Goal: Transaction & Acquisition: Purchase product/service

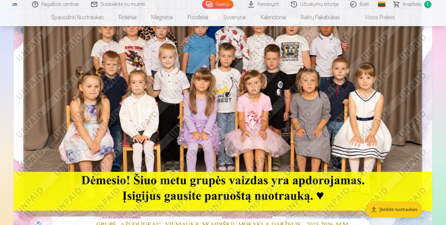
scroll to position [106, 0]
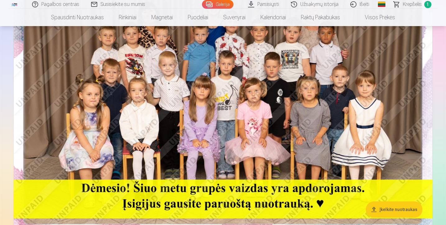
click at [216, 87] on img at bounding box center [223, 102] width 419 height 280
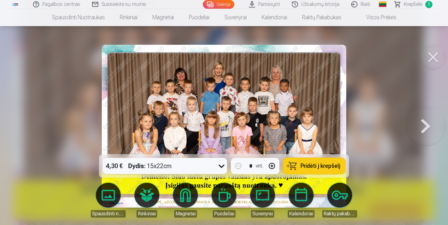
drag, startPoint x: 371, startPoint y: 125, endPoint x: 369, endPoint y: 107, distance: 17.5
click at [369, 107] on div at bounding box center [224, 112] width 448 height 225
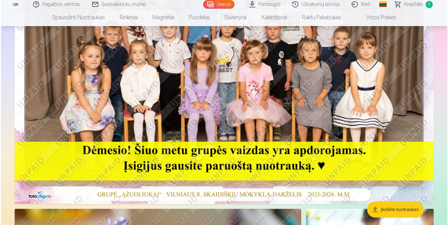
scroll to position [151, 0]
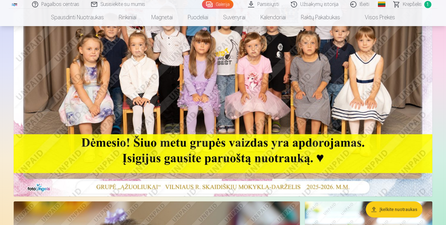
click at [292, 85] on img at bounding box center [223, 57] width 419 height 280
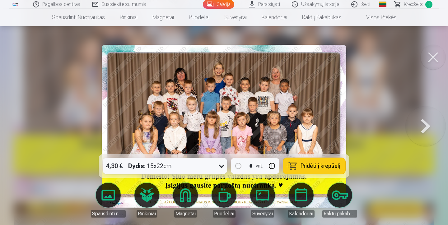
click at [222, 166] on icon at bounding box center [221, 166] width 10 height 10
click at [331, 168] on span "Pridėti į krepšelį" at bounding box center [320, 166] width 40 height 6
click at [419, 5] on span "Krepšelis" at bounding box center [413, 4] width 19 height 7
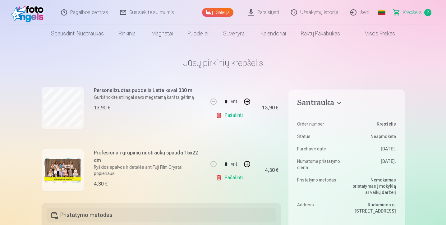
scroll to position [82, 0]
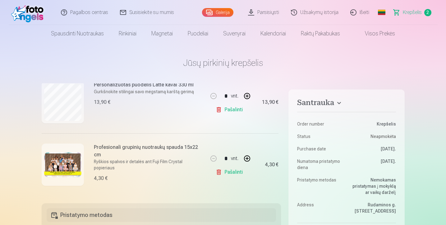
click at [60, 170] on img at bounding box center [62, 164] width 37 height 25
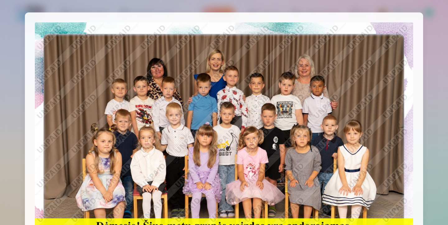
drag, startPoint x: 446, startPoint y: 16, endPoint x: 447, endPoint y: 47, distance: 30.8
click at [446, 47] on div at bounding box center [224, 112] width 448 height 225
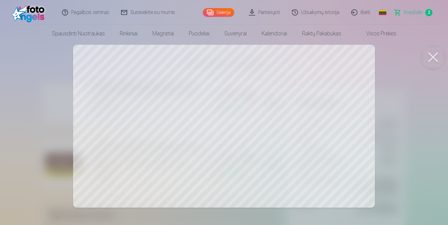
click at [223, 12] on link "Galerija" at bounding box center [218, 12] width 31 height 9
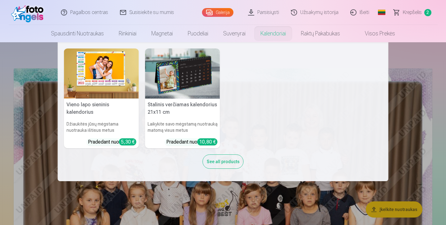
click at [267, 35] on link "Kalendoriai" at bounding box center [273, 33] width 40 height 17
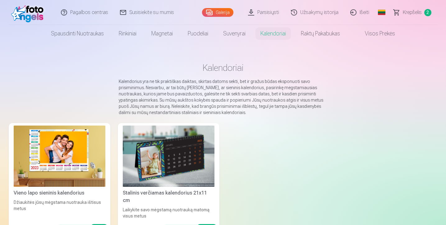
click at [67, 175] on img at bounding box center [60, 156] width 92 height 61
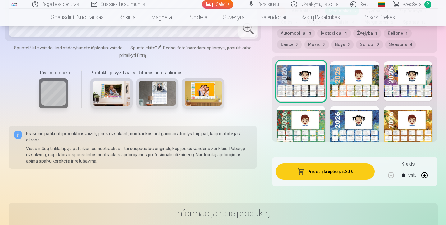
scroll to position [393, 0]
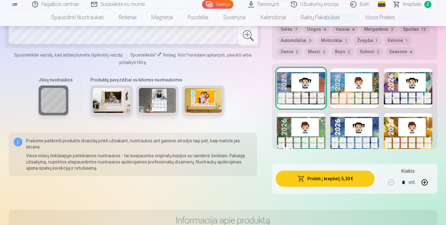
click at [162, 111] on img at bounding box center [157, 100] width 37 height 25
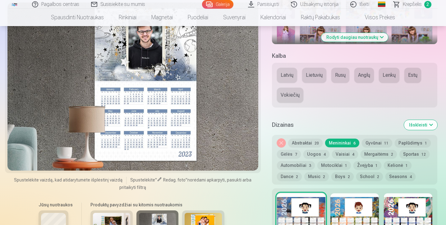
scroll to position [279, 0]
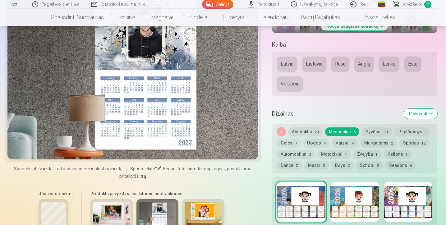
click at [388, 64] on button "Lenkų" at bounding box center [389, 64] width 21 height 15
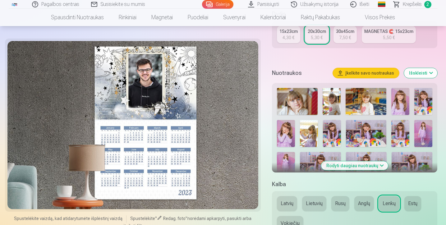
scroll to position [141, 0]
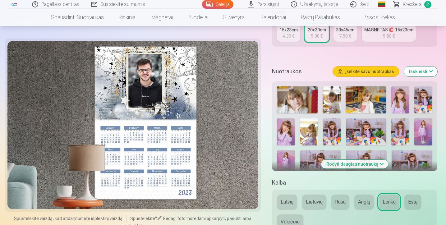
click at [432, 73] on button "Išskleisti" at bounding box center [420, 72] width 33 height 10
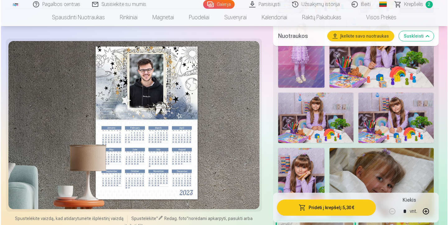
scroll to position [488, 0]
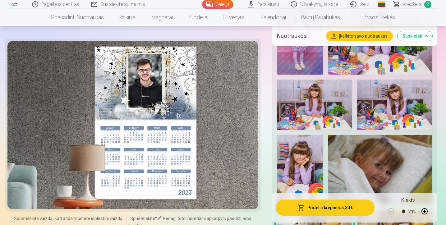
click at [308, 91] on img at bounding box center [314, 105] width 75 height 50
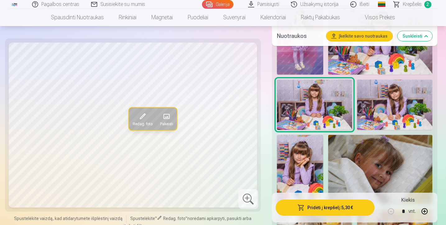
click at [142, 118] on span at bounding box center [142, 117] width 10 height 10
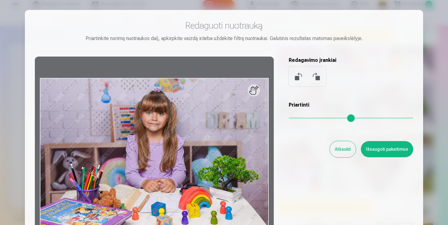
scroll to position [0, 0]
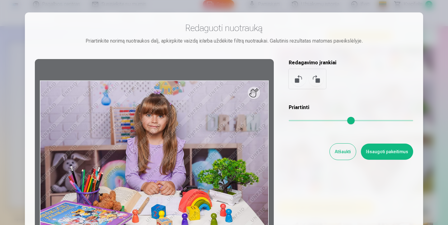
click at [255, 96] on div at bounding box center [154, 156] width 239 height 195
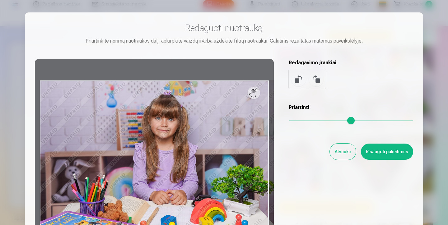
drag, startPoint x: 291, startPoint y: 121, endPoint x: 303, endPoint y: 123, distance: 12.2
click at [303, 121] on input "range" at bounding box center [351, 120] width 124 height 1
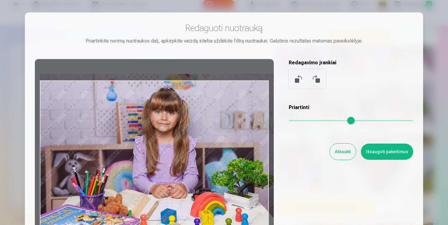
drag, startPoint x: 221, startPoint y: 135, endPoint x: 221, endPoint y: 128, distance: 6.5
click at [221, 128] on div at bounding box center [154, 156] width 239 height 195
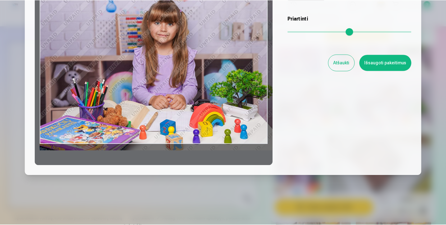
scroll to position [89, 0]
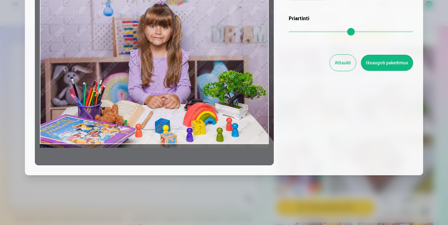
drag, startPoint x: 303, startPoint y: 33, endPoint x: 296, endPoint y: 34, distance: 7.5
click at [296, 32] on input "range" at bounding box center [351, 31] width 124 height 1
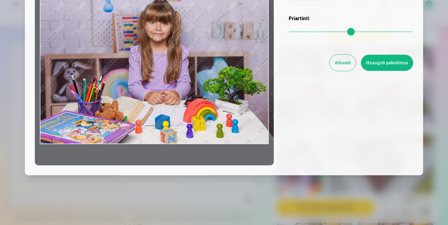
drag, startPoint x: 190, startPoint y: 83, endPoint x: 195, endPoint y: 73, distance: 11.1
click at [195, 73] on div at bounding box center [154, 67] width 239 height 195
type input "****"
click at [383, 61] on button "Išsaugoti pakeitimus" at bounding box center [387, 63] width 52 height 16
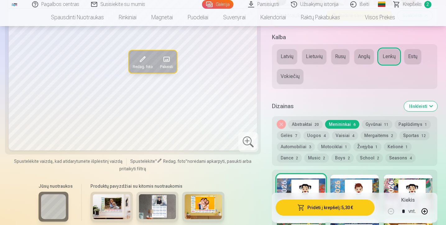
scroll to position [789, 0]
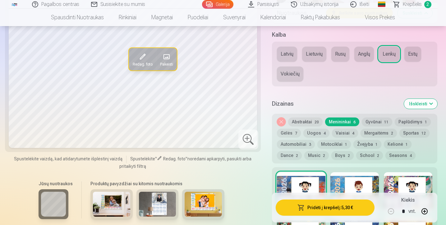
click at [162, 213] on img at bounding box center [157, 204] width 37 height 25
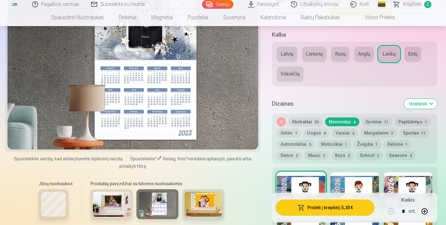
click at [162, 213] on img at bounding box center [157, 204] width 37 height 25
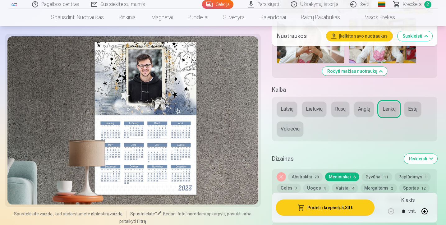
scroll to position [734, 0]
click at [170, 106] on div at bounding box center [132, 120] width 251 height 168
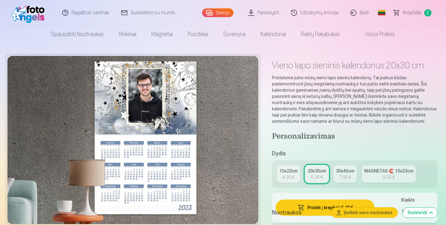
scroll to position [0, 0]
click at [154, 106] on div at bounding box center [132, 140] width 251 height 168
click at [153, 107] on div at bounding box center [132, 140] width 251 height 168
click at [153, 106] on div at bounding box center [132, 140] width 251 height 168
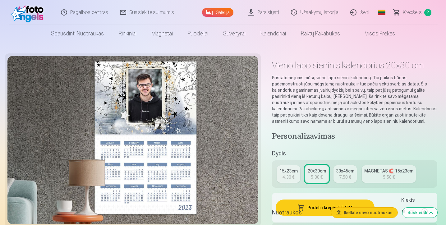
click at [149, 106] on div at bounding box center [132, 140] width 251 height 168
click at [149, 105] on div at bounding box center [132, 140] width 251 height 168
drag, startPoint x: 163, startPoint y: 113, endPoint x: 156, endPoint y: 118, distance: 8.6
click at [156, 118] on div at bounding box center [132, 140] width 251 height 168
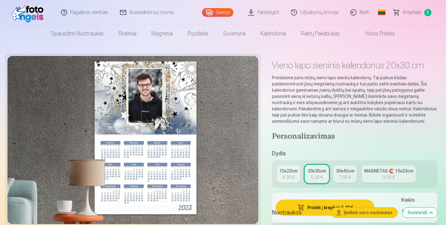
click at [157, 118] on div at bounding box center [132, 140] width 251 height 168
click at [268, 15] on link "Parsisiųsti" at bounding box center [264, 12] width 43 height 25
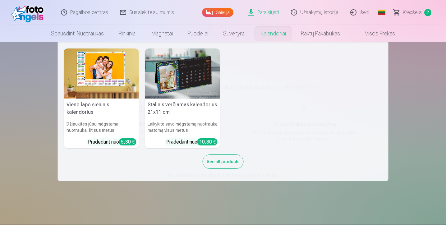
click at [273, 34] on link "Kalendoriai" at bounding box center [273, 33] width 40 height 17
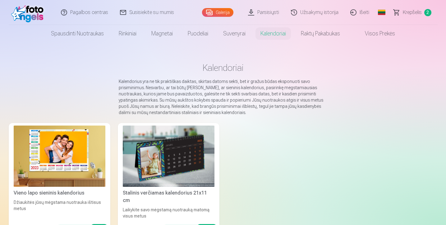
click at [50, 155] on img at bounding box center [60, 156] width 92 height 61
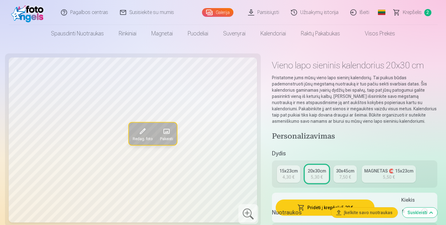
click at [169, 133] on span at bounding box center [166, 132] width 10 height 10
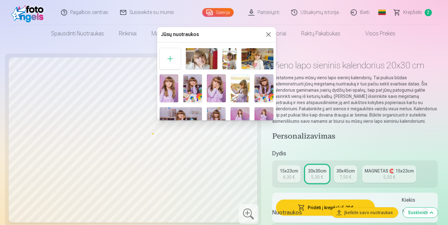
click at [268, 35] on button at bounding box center [268, 34] width 7 height 7
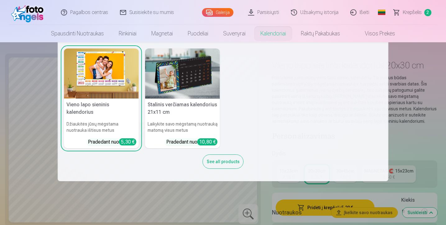
click at [32, 74] on nav "Vieno lapo sieninis [PERSON_NAME] jūsų mėgstama nuotrauka ištisus metus Pradeda…" at bounding box center [223, 111] width 446 height 139
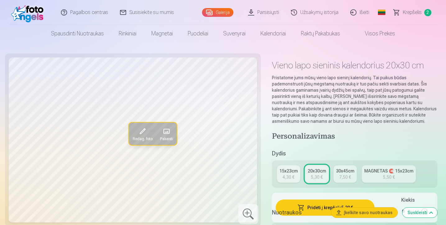
click at [413, 12] on span "Krepšelis" at bounding box center [412, 12] width 19 height 7
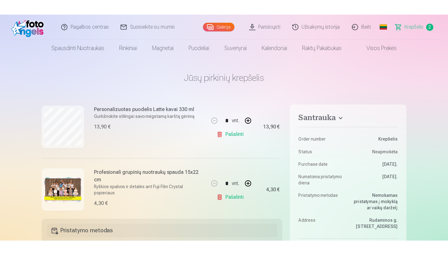
scroll to position [82, 0]
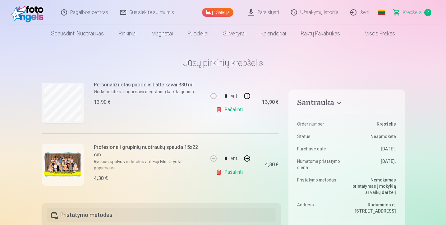
click at [62, 158] on img at bounding box center [62, 164] width 37 height 25
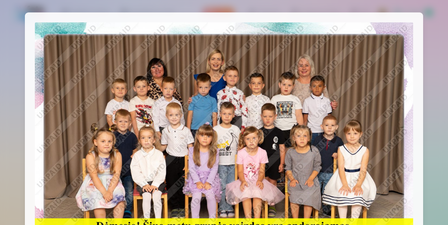
click at [168, 89] on img at bounding box center [224, 148] width 378 height 252
drag, startPoint x: 447, startPoint y: 110, endPoint x: 447, endPoint y: 135, distance: 24.3
click at [446, 135] on div at bounding box center [224, 112] width 448 height 225
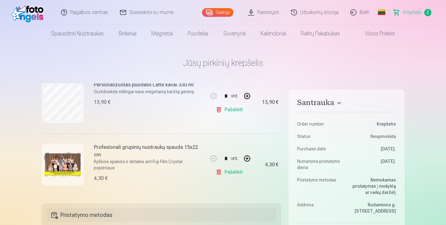
click at [116, 149] on h6 "Profesionali grupinių nuotraukų spauda 15x22 cm" at bounding box center [149, 151] width 110 height 15
click at [80, 151] on div at bounding box center [63, 165] width 42 height 42
click at [63, 162] on img at bounding box center [62, 164] width 37 height 25
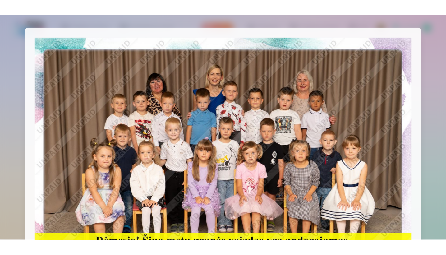
scroll to position [67, 0]
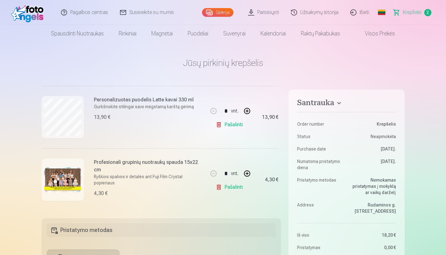
click at [228, 187] on link "Pašalinti" at bounding box center [231, 187] width 30 height 12
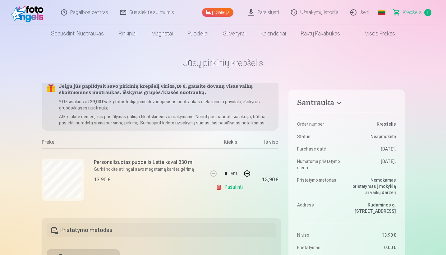
click at [227, 14] on link "Galerija" at bounding box center [217, 12] width 31 height 9
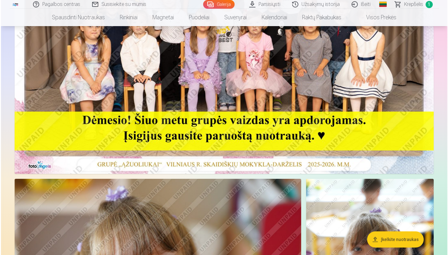
scroll to position [170, 0]
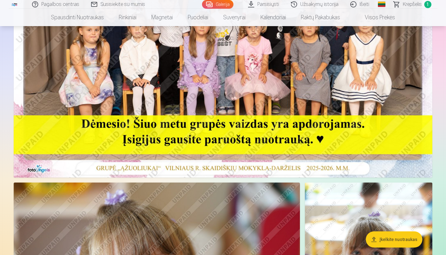
click at [287, 94] on img at bounding box center [223, 38] width 419 height 280
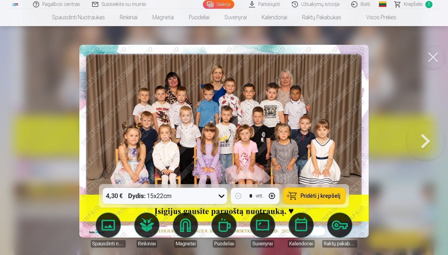
click at [428, 140] on button at bounding box center [425, 140] width 40 height 73
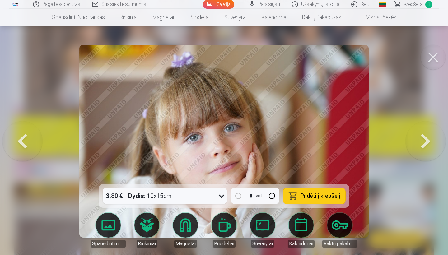
click at [428, 140] on button at bounding box center [425, 140] width 40 height 73
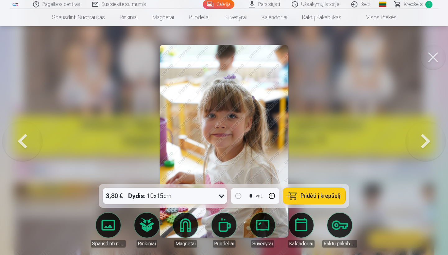
click at [428, 140] on button at bounding box center [425, 140] width 40 height 73
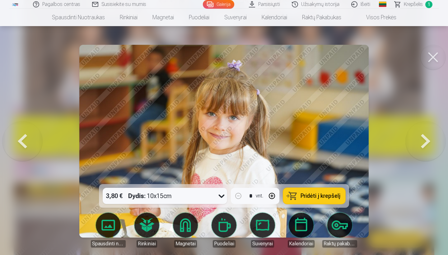
click at [23, 142] on button at bounding box center [22, 140] width 40 height 73
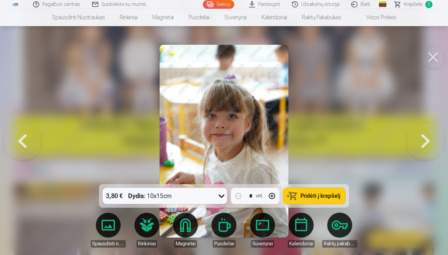
click at [23, 142] on button at bounding box center [22, 140] width 40 height 73
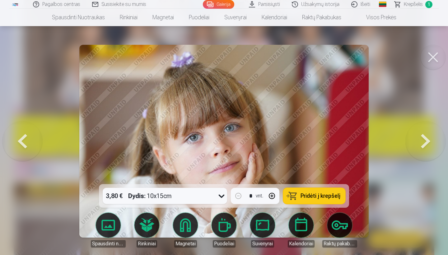
click at [23, 142] on button at bounding box center [22, 140] width 40 height 73
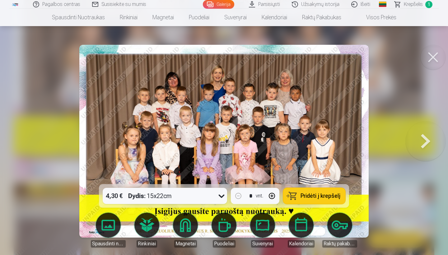
drag, startPoint x: 108, startPoint y: 134, endPoint x: 129, endPoint y: 105, distance: 36.0
click at [129, 105] on img at bounding box center [223, 141] width 289 height 193
click at [129, 108] on img at bounding box center [223, 141] width 289 height 193
click at [130, 113] on img at bounding box center [223, 141] width 289 height 193
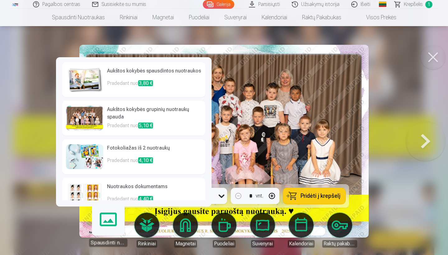
click at [121, 115] on h6 "Aukštos kokybės grupinių nuotraukų spauda" at bounding box center [154, 114] width 95 height 16
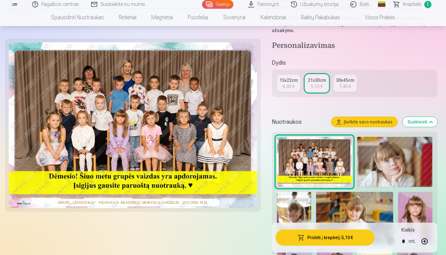
scroll to position [136, 0]
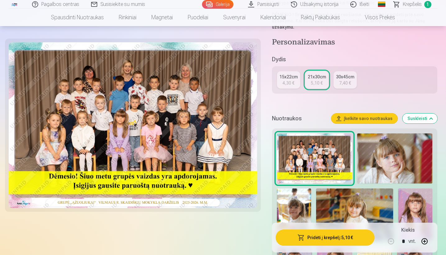
click at [296, 84] on link "15x22cm 4,30 €" at bounding box center [288, 79] width 23 height 17
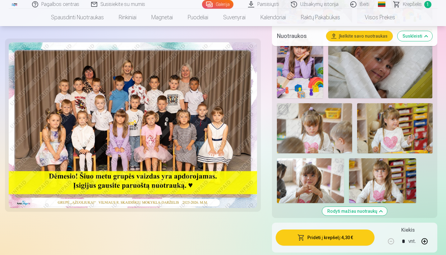
scroll to position [541, 0]
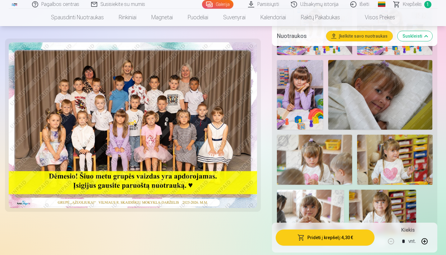
click at [319, 225] on button "Pridėti į krepšelį : 4,30 €" at bounding box center [325, 237] width 99 height 16
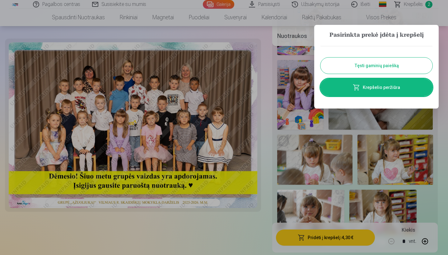
click at [371, 66] on button "Tęsti gaminių paiešką" at bounding box center [376, 66] width 112 height 16
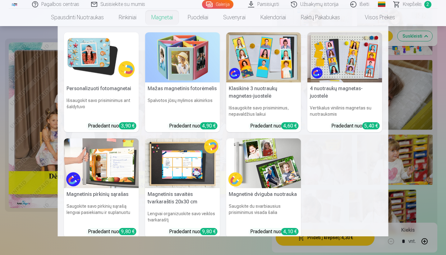
click at [168, 18] on link "Magnetai" at bounding box center [162, 17] width 36 height 17
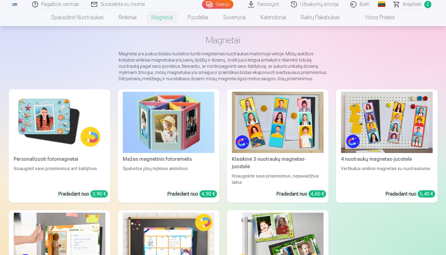
scroll to position [24, 0]
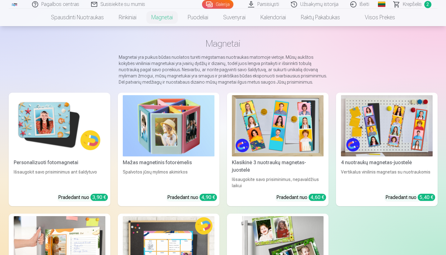
click at [178, 143] on img at bounding box center [169, 125] width 92 height 61
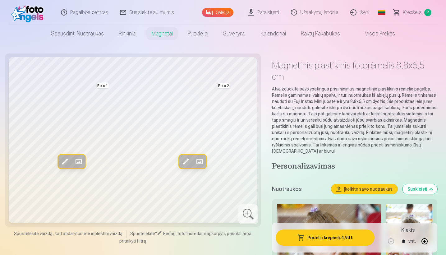
click at [80, 163] on span at bounding box center [78, 162] width 10 height 10
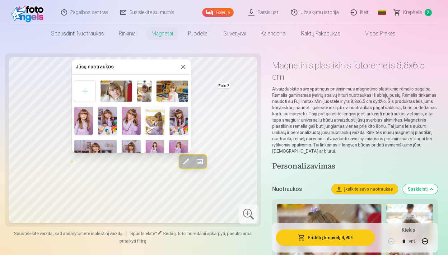
click at [121, 94] on img at bounding box center [116, 91] width 32 height 21
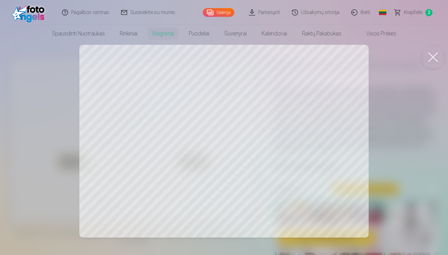
click at [227, 148] on div at bounding box center [224, 127] width 448 height 255
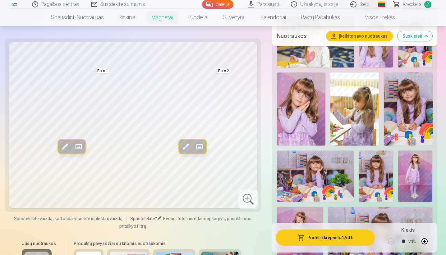
scroll to position [266, 0]
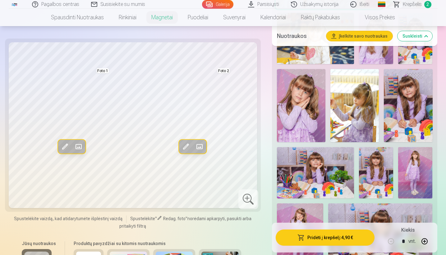
click at [222, 225] on div "Redag. foto Pakeisti Foto 1 Redag. foto Pakeisti Foto 2 Spustelėkite vaizdą, ka…" at bounding box center [133, 197] width 248 height 311
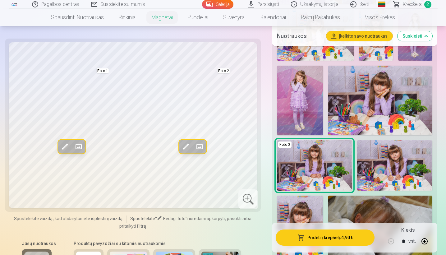
scroll to position [416, 0]
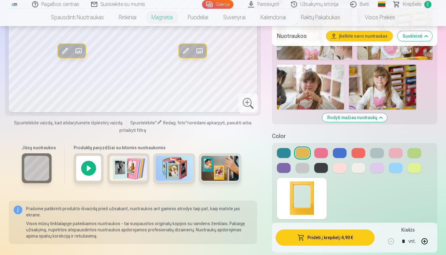
scroll to position [695, 0]
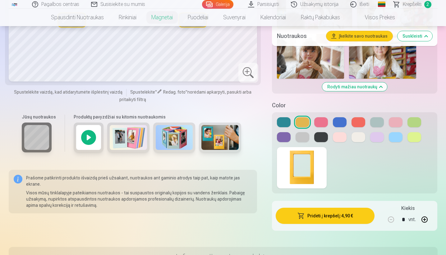
click at [325, 123] on button at bounding box center [321, 122] width 14 height 10
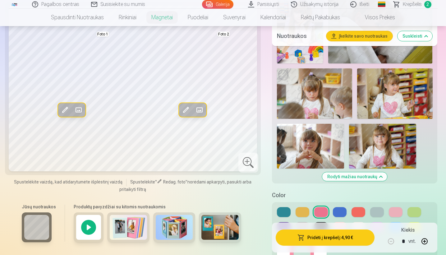
scroll to position [601, 0]
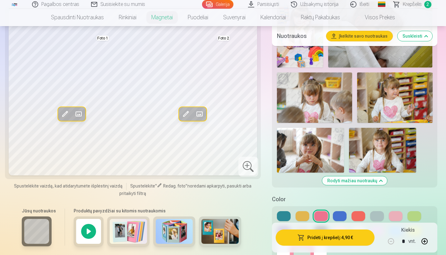
click at [417, 218] on button at bounding box center [415, 216] width 14 height 10
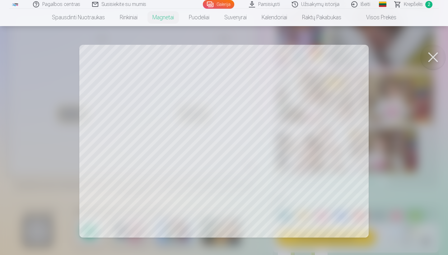
click at [231, 136] on div at bounding box center [224, 127] width 448 height 255
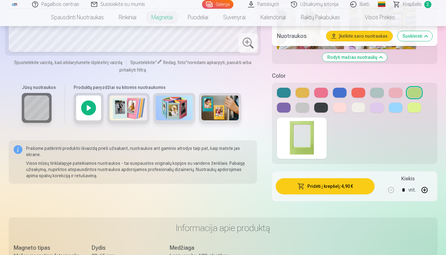
scroll to position [717, 0]
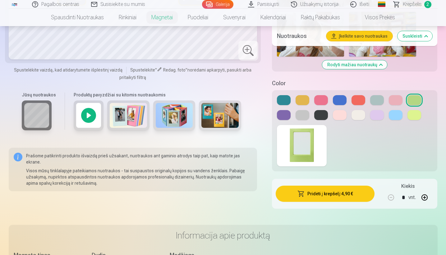
click at [89, 121] on div at bounding box center [89, 115] width 30 height 30
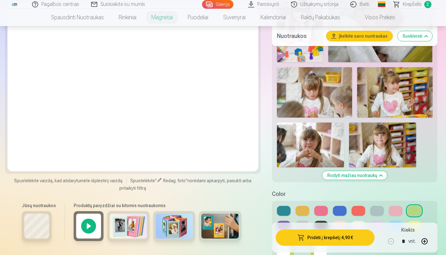
scroll to position [602, 0]
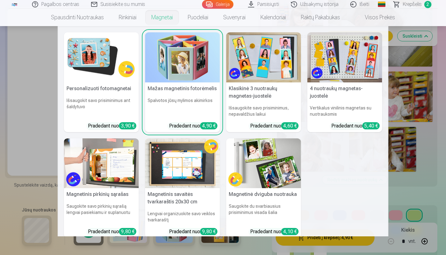
click at [159, 18] on link "Magnetai" at bounding box center [162, 17] width 36 height 17
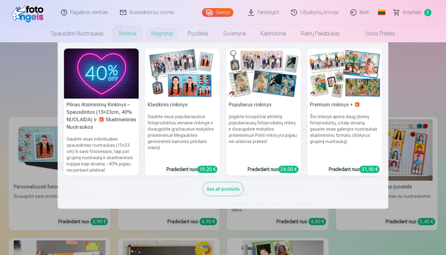
click at [38, 138] on nav "Pilnas Atsiminimų Rinkinys – Spausdintos (15×23cm, 40% NUOLAIDA) ir 🎁 Skaitmeni…" at bounding box center [223, 125] width 446 height 166
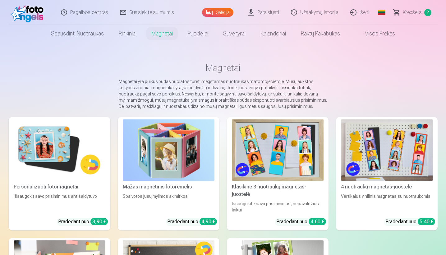
click at [382, 34] on link "Visos prekės" at bounding box center [375, 33] width 55 height 17
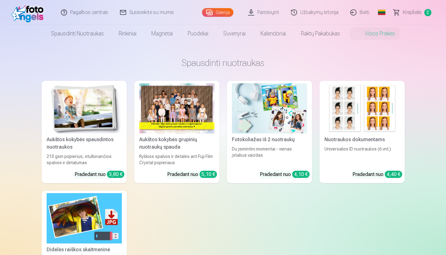
click at [89, 95] on img at bounding box center [84, 108] width 75 height 50
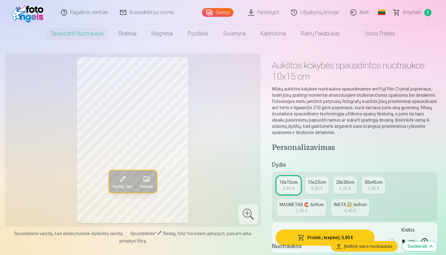
click at [148, 179] on span at bounding box center [146, 179] width 10 height 10
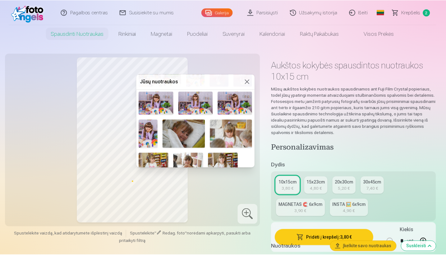
scroll to position [102, 0]
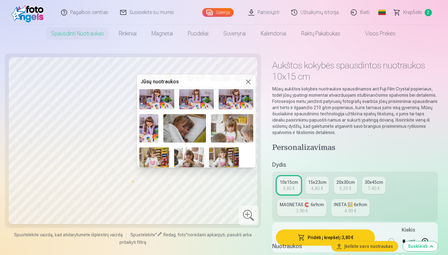
click at [232, 158] on img at bounding box center [224, 157] width 30 height 20
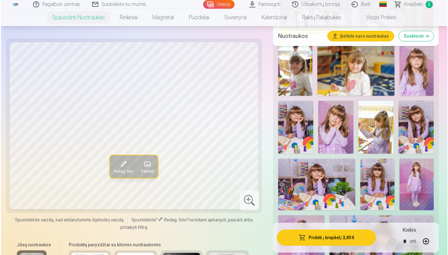
scroll to position [276, 0]
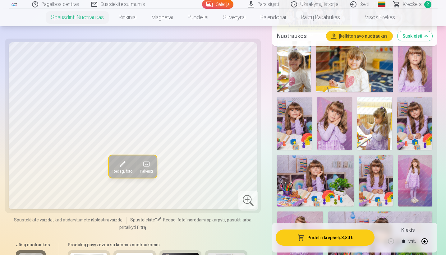
click at [124, 167] on span at bounding box center [123, 164] width 10 height 10
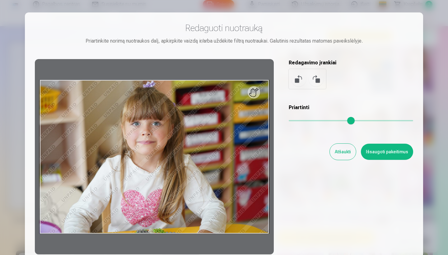
scroll to position [1, 0]
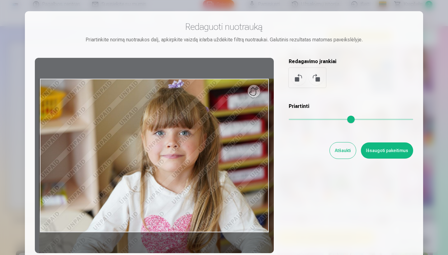
drag, startPoint x: 292, startPoint y: 121, endPoint x: 305, endPoint y: 128, distance: 14.9
click at [305, 128] on div "Redaguoti nuotrauką Priartinkite norimą nuotraukos dalį, apkirpkite vaizdą ir/a…" at bounding box center [224, 137] width 378 height 232
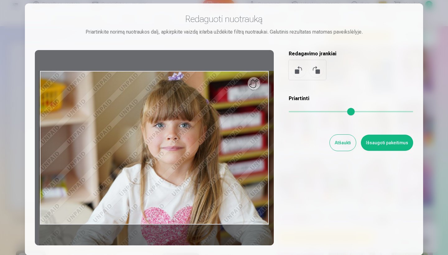
scroll to position [50, 0]
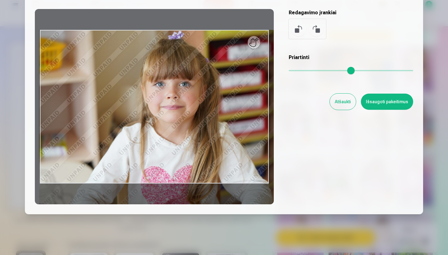
click at [256, 44] on div at bounding box center [154, 106] width 239 height 195
type input "****"
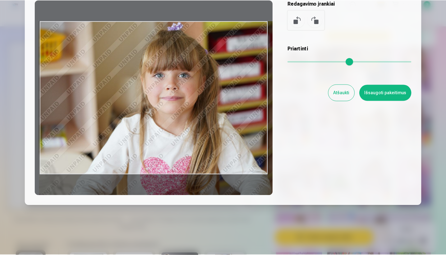
scroll to position [58, 0]
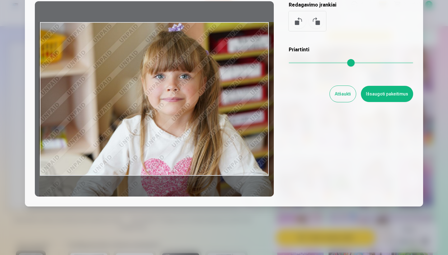
click at [337, 94] on button "Atšaukti" at bounding box center [343, 94] width 26 height 16
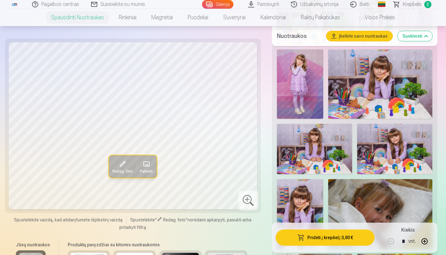
scroll to position [446, 0]
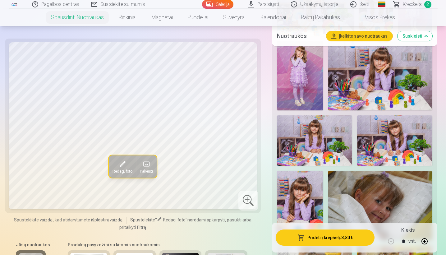
click at [320, 146] on img at bounding box center [314, 140] width 75 height 50
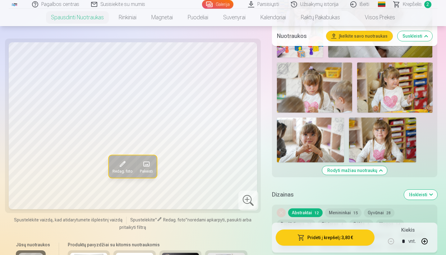
scroll to position [667, 0]
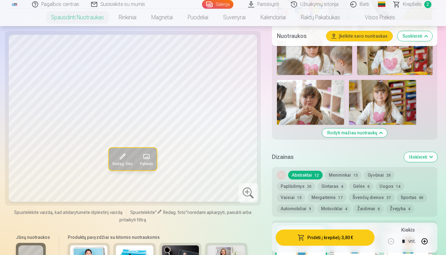
click at [321, 109] on img at bounding box center [310, 102] width 67 height 45
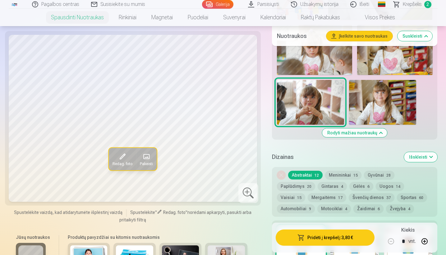
click at [118, 161] on span at bounding box center [123, 156] width 10 height 10
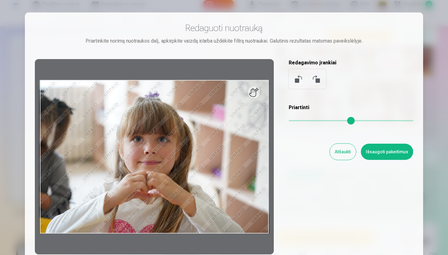
drag, startPoint x: 292, startPoint y: 119, endPoint x: 285, endPoint y: 121, distance: 7.5
click at [285, 121] on div "Redaguoti nuotrauką Priartinkite norimą nuotraukos dalį, apkirpkite vaizdą ir/a…" at bounding box center [224, 138] width 378 height 232
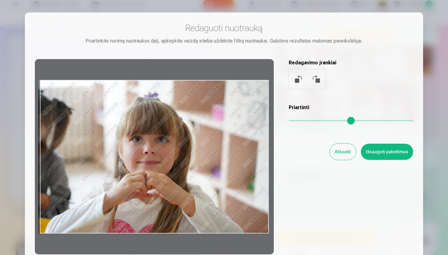
drag, startPoint x: 165, startPoint y: 140, endPoint x: 145, endPoint y: 137, distance: 20.8
click at [145, 137] on div at bounding box center [154, 156] width 239 height 195
drag, startPoint x: 198, startPoint y: 141, endPoint x: 174, endPoint y: 138, distance: 24.4
click at [174, 138] on div at bounding box center [154, 156] width 239 height 195
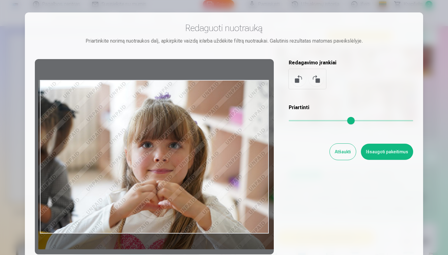
drag, startPoint x: 292, startPoint y: 122, endPoint x: 297, endPoint y: 123, distance: 5.0
click at [297, 121] on input "range" at bounding box center [351, 120] width 124 height 1
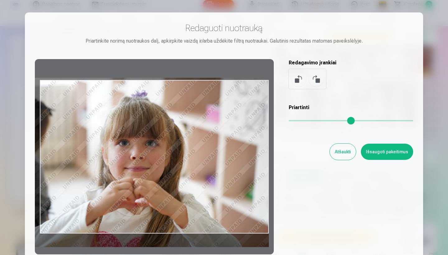
drag, startPoint x: 248, startPoint y: 153, endPoint x: 207, endPoint y: 151, distance: 40.8
click at [207, 151] on div at bounding box center [154, 156] width 239 height 195
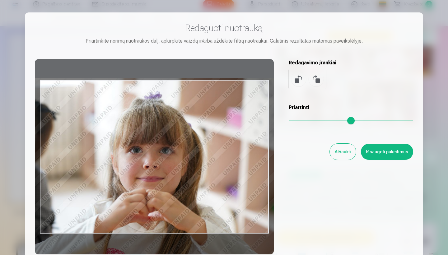
drag, startPoint x: 298, startPoint y: 122, endPoint x: 304, endPoint y: 123, distance: 6.6
click at [304, 121] on input "range" at bounding box center [351, 120] width 124 height 1
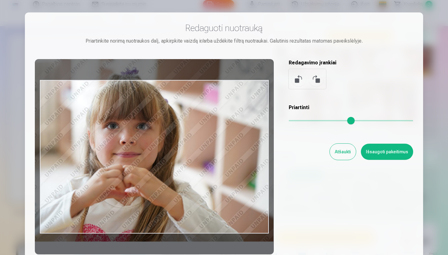
drag, startPoint x: 252, startPoint y: 151, endPoint x: 229, endPoint y: 127, distance: 33.6
click at [229, 127] on div at bounding box center [154, 156] width 239 height 195
click at [267, 81] on div at bounding box center [154, 156] width 239 height 195
click at [222, 69] on div at bounding box center [154, 156] width 239 height 195
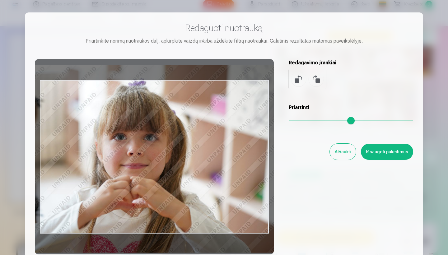
type input "****"
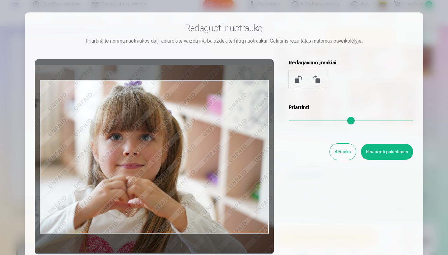
drag, startPoint x: 146, startPoint y: 81, endPoint x: 150, endPoint y: 93, distance: 12.4
click at [150, 93] on div at bounding box center [154, 156] width 239 height 195
click at [342, 148] on button "Atšaukti" at bounding box center [343, 152] width 26 height 16
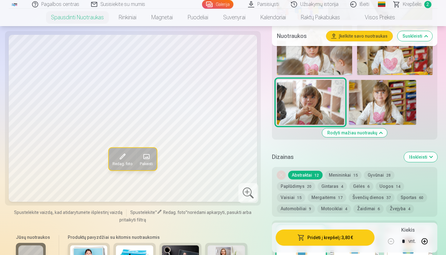
click at [377, 106] on img at bounding box center [382, 102] width 67 height 45
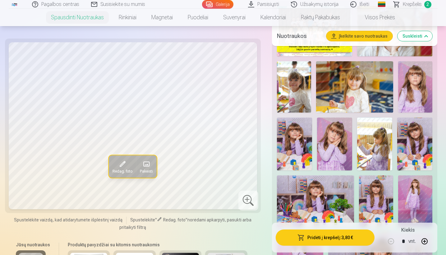
scroll to position [196, 0]
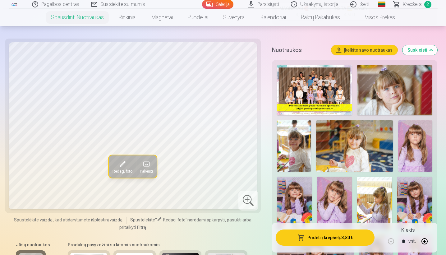
click at [353, 140] on img at bounding box center [354, 145] width 77 height 51
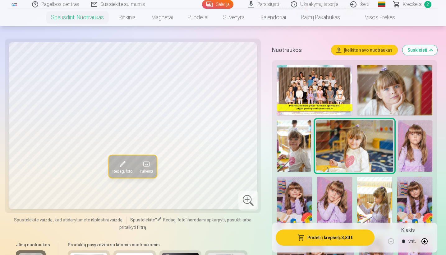
click at [122, 161] on span at bounding box center [123, 164] width 10 height 10
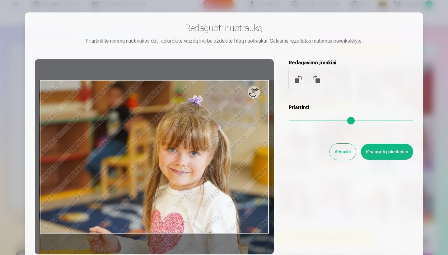
drag, startPoint x: 291, startPoint y: 122, endPoint x: 307, endPoint y: 121, distance: 15.9
click at [307, 121] on input "range" at bounding box center [351, 120] width 124 height 1
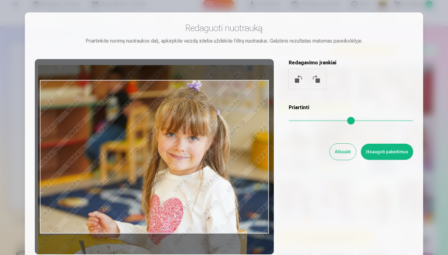
drag, startPoint x: 216, startPoint y: 156, endPoint x: 215, endPoint y: 146, distance: 10.7
click at [215, 146] on div at bounding box center [154, 156] width 239 height 195
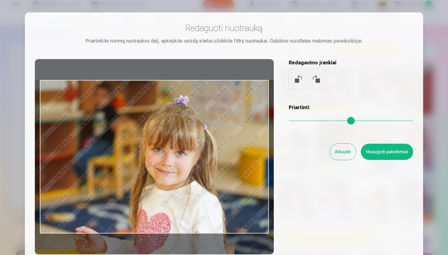
drag, startPoint x: 235, startPoint y: 133, endPoint x: 221, endPoint y: 163, distance: 32.6
click at [221, 163] on div at bounding box center [154, 156] width 239 height 195
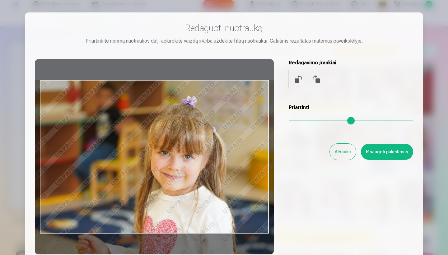
drag, startPoint x: 307, startPoint y: 122, endPoint x: 310, endPoint y: 122, distance: 3.1
click at [310, 121] on input "range" at bounding box center [351, 120] width 124 height 1
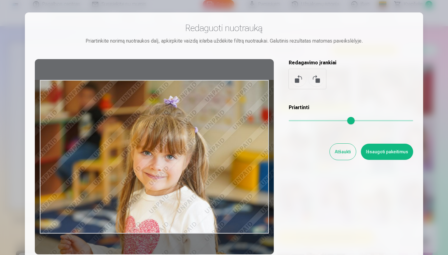
type input "****"
drag, startPoint x: 211, startPoint y: 164, endPoint x: 193, endPoint y: 169, distance: 18.8
click at [193, 169] on div at bounding box center [154, 156] width 239 height 195
click at [374, 153] on button "Išsaugoti pakeitimus" at bounding box center [387, 152] width 52 height 16
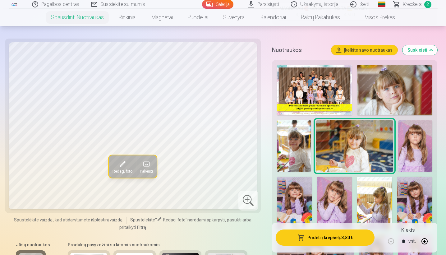
click at [413, 147] on img at bounding box center [415, 145] width 34 height 51
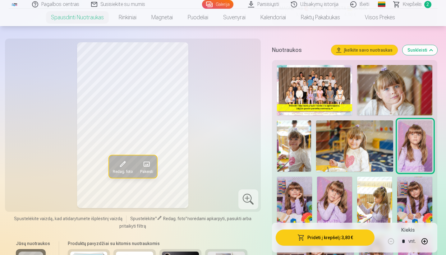
click at [412, 193] on img at bounding box center [414, 203] width 35 height 53
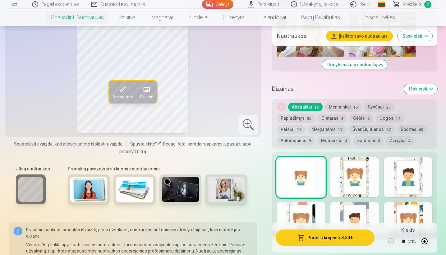
scroll to position [725, 0]
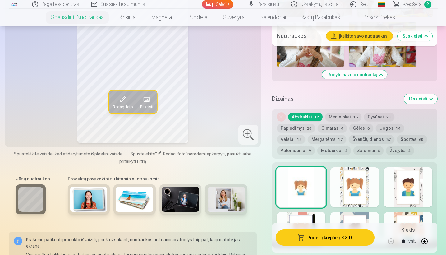
click at [315, 146] on button "Automobiliai 9" at bounding box center [296, 150] width 38 height 9
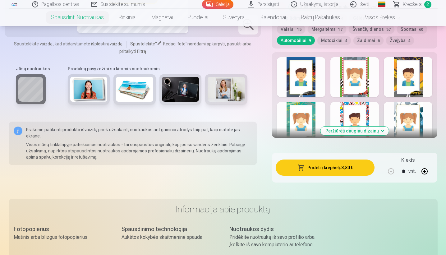
scroll to position [843, 0]
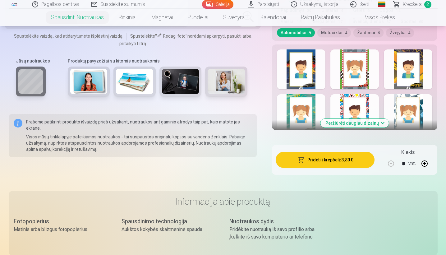
click at [381, 123] on button "Peržiūrėti daugiau dizainų" at bounding box center [355, 123] width 68 height 9
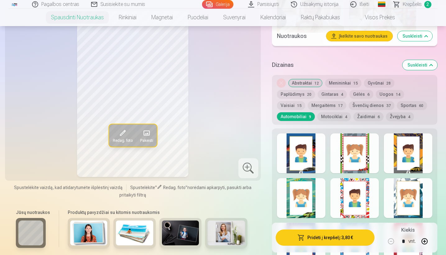
scroll to position [642, 0]
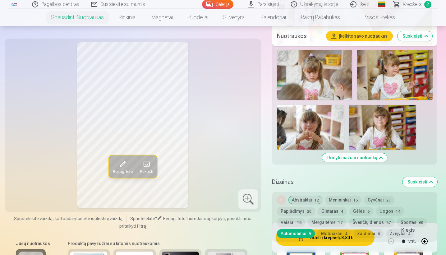
click at [346, 218] on button "Mergaitėms 17" at bounding box center [327, 222] width 39 height 9
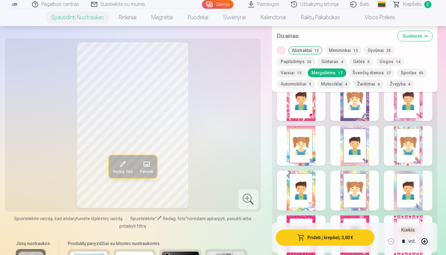
scroll to position [795, 0]
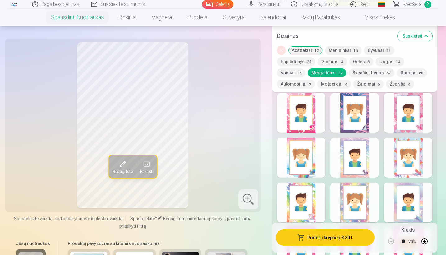
click at [369, 169] on div at bounding box center [355, 158] width 49 height 40
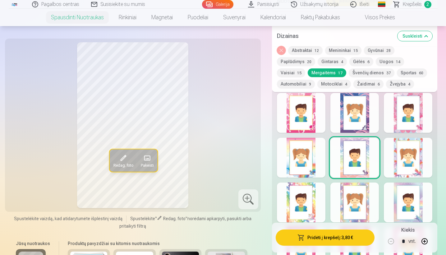
click at [410, 172] on div at bounding box center [408, 158] width 49 height 40
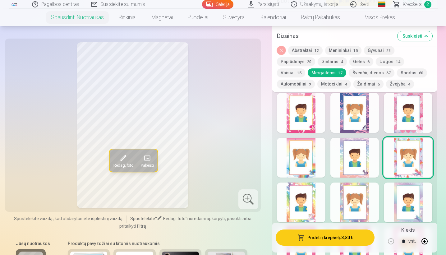
click at [313, 169] on div at bounding box center [301, 158] width 49 height 40
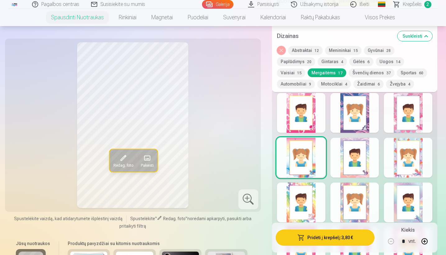
click at [366, 129] on div at bounding box center [355, 113] width 49 height 40
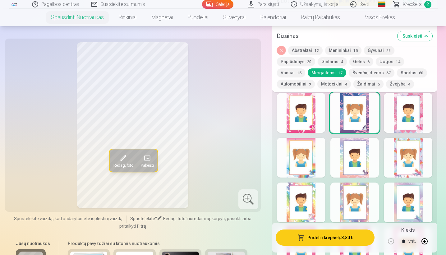
click at [420, 126] on div at bounding box center [408, 113] width 49 height 40
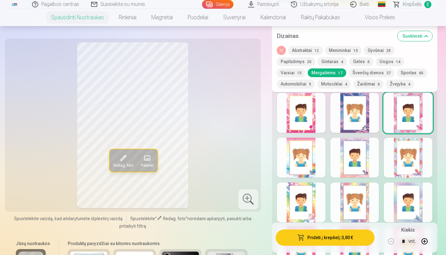
click at [312, 128] on div at bounding box center [301, 113] width 49 height 40
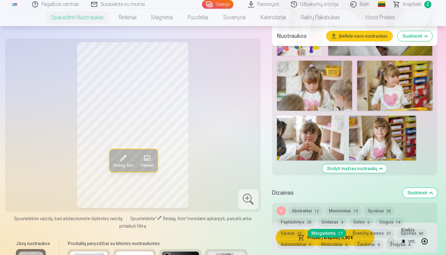
scroll to position [666, 0]
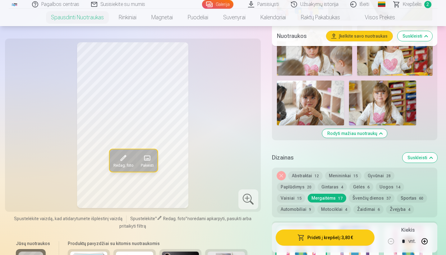
click at [375, 175] on button "Gyvūnai 28" at bounding box center [379, 175] width 30 height 9
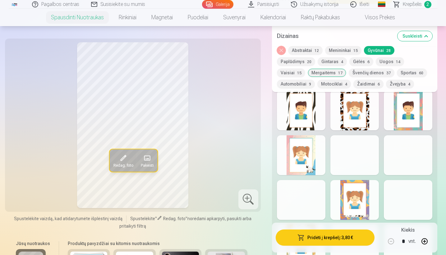
scroll to position [843, 0]
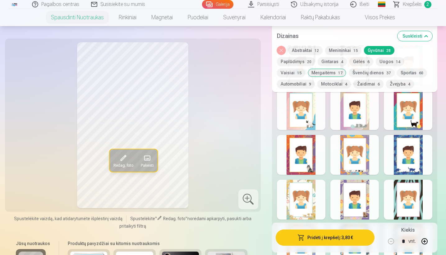
click at [357, 163] on div at bounding box center [355, 155] width 49 height 40
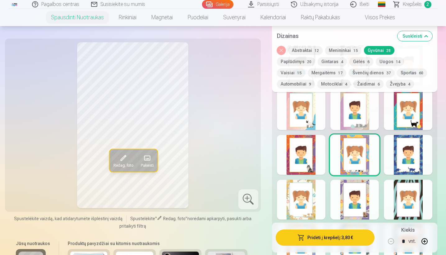
click at [413, 119] on div at bounding box center [408, 110] width 49 height 40
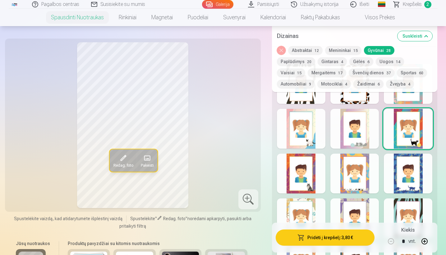
scroll to position [816, 0]
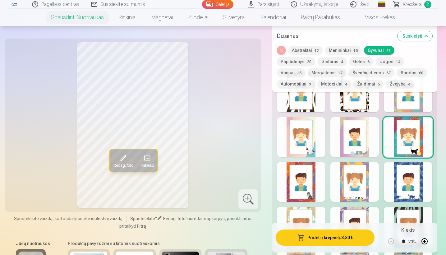
click at [309, 149] on div at bounding box center [301, 137] width 49 height 40
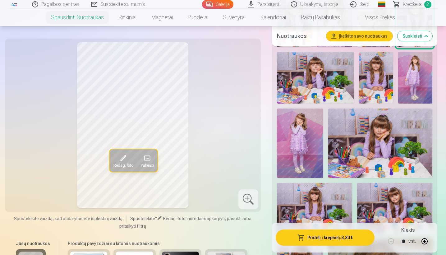
scroll to position [374, 0]
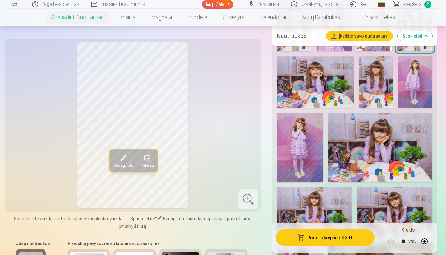
click at [372, 85] on img at bounding box center [376, 81] width 34 height 51
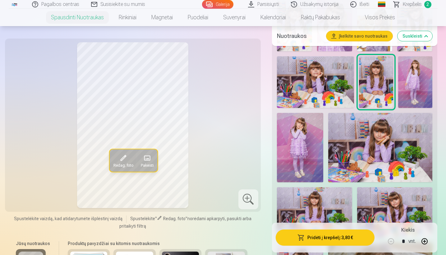
click at [123, 157] on span at bounding box center [123, 158] width 10 height 10
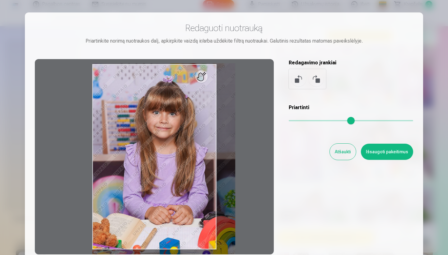
drag, startPoint x: 293, startPoint y: 121, endPoint x: 296, endPoint y: 136, distance: 15.2
click at [318, 125] on div "Priartinti" at bounding box center [351, 116] width 124 height 25
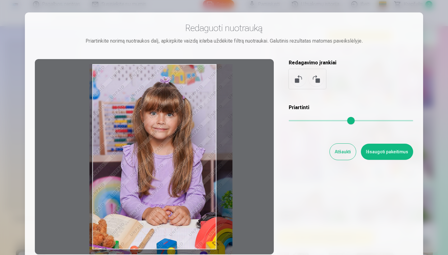
drag, startPoint x: 183, startPoint y: 159, endPoint x: 181, endPoint y: 169, distance: 10.3
click at [180, 171] on div at bounding box center [154, 156] width 239 height 195
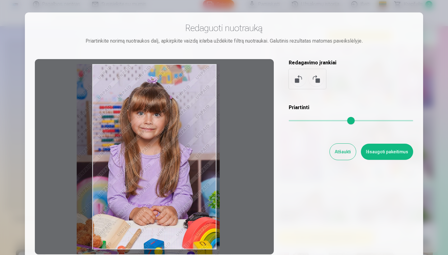
drag, startPoint x: 179, startPoint y: 169, endPoint x: 167, endPoint y: 185, distance: 20.2
click at [167, 185] on div at bounding box center [154, 156] width 239 height 195
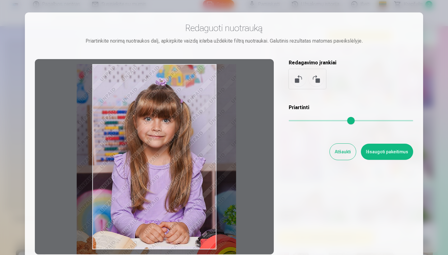
drag, startPoint x: 317, startPoint y: 119, endPoint x: 341, endPoint y: 124, distance: 24.7
click at [341, 121] on input "range" at bounding box center [351, 120] width 124 height 1
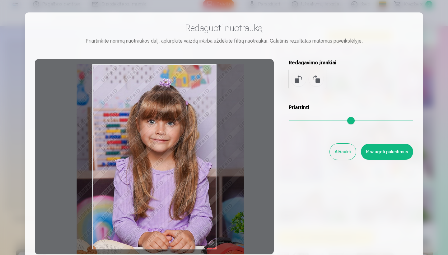
drag, startPoint x: 344, startPoint y: 121, endPoint x: 352, endPoint y: 123, distance: 8.1
click at [352, 121] on input "range" at bounding box center [351, 120] width 124 height 1
type input "****"
drag, startPoint x: 446, startPoint y: 124, endPoint x: 447, endPoint y: 139, distance: 15.3
click at [446, 139] on div at bounding box center [224, 127] width 448 height 255
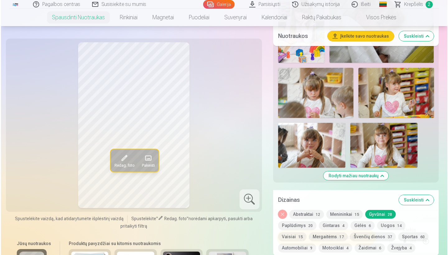
scroll to position [878, 0]
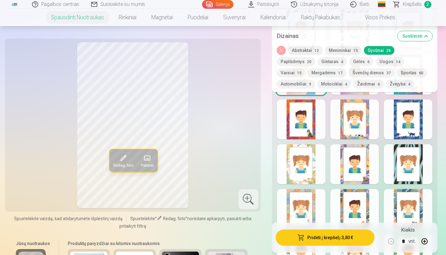
click at [125, 159] on span at bounding box center [123, 158] width 10 height 10
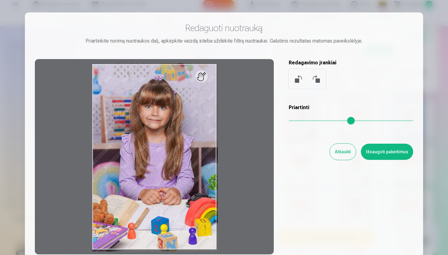
click at [324, 121] on input "range" at bounding box center [351, 120] width 124 height 1
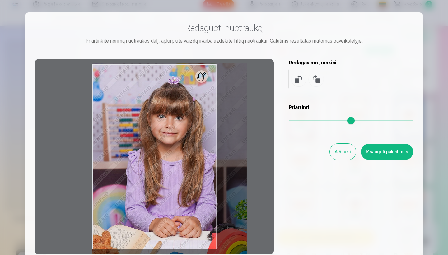
click at [334, 121] on input "range" at bounding box center [351, 120] width 124 height 1
click at [359, 120] on input "range" at bounding box center [351, 120] width 124 height 1
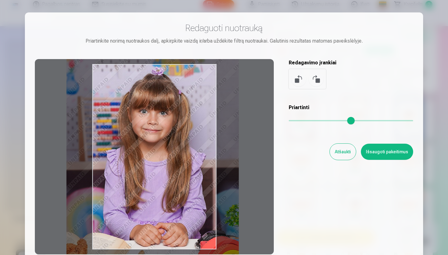
drag, startPoint x: 203, startPoint y: 159, endPoint x: 178, endPoint y: 147, distance: 28.1
click at [178, 147] on div at bounding box center [154, 156] width 239 height 195
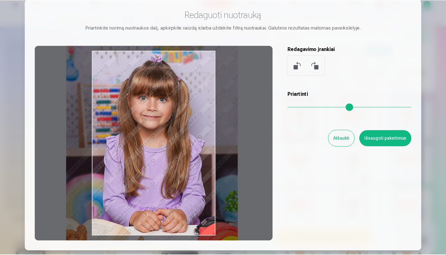
scroll to position [39, 0]
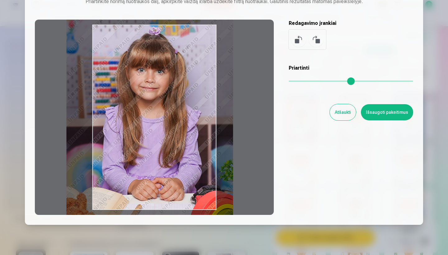
click at [351, 81] on input "range" at bounding box center [351, 81] width 124 height 1
click at [350, 81] on input "range" at bounding box center [351, 81] width 124 height 1
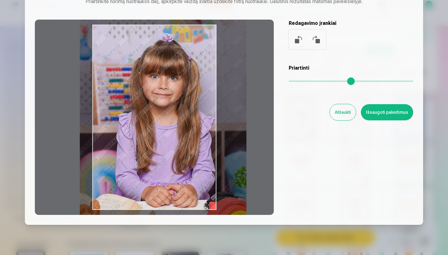
type input "****"
drag, startPoint x: 205, startPoint y: 106, endPoint x: 219, endPoint y: 112, distance: 14.9
click at [219, 112] on div at bounding box center [154, 117] width 239 height 195
click at [397, 113] on button "Išsaugoti pakeitimus" at bounding box center [387, 112] width 52 height 16
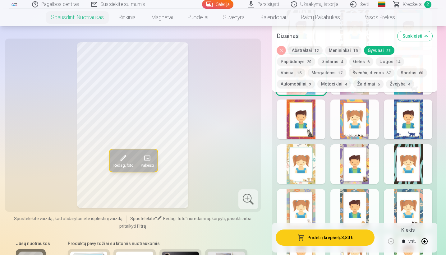
click at [307, 172] on div at bounding box center [301, 164] width 49 height 40
click at [359, 128] on div at bounding box center [355, 119] width 49 height 40
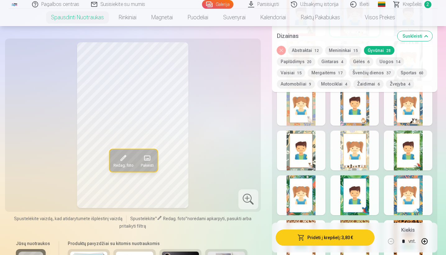
scroll to position [986, 0]
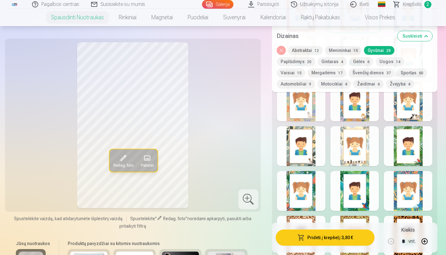
click at [352, 157] on div at bounding box center [355, 146] width 49 height 40
click at [310, 115] on div at bounding box center [301, 101] width 49 height 40
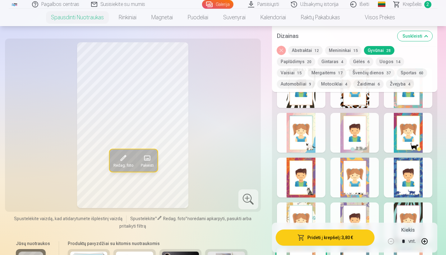
scroll to position [837, 0]
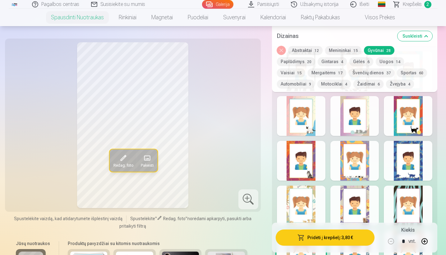
click at [361, 167] on div at bounding box center [355, 161] width 49 height 40
click at [126, 165] on span "Redag. foto" at bounding box center [123, 165] width 20 height 5
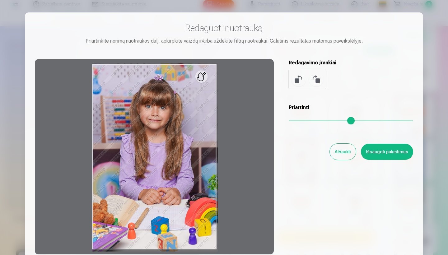
click at [337, 120] on input "range" at bounding box center [351, 120] width 124 height 1
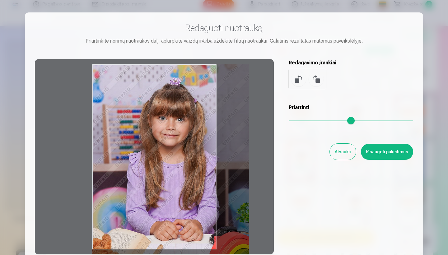
drag, startPoint x: 195, startPoint y: 172, endPoint x: 204, endPoint y: 177, distance: 10.6
click at [204, 177] on div at bounding box center [154, 156] width 239 height 195
drag, startPoint x: 205, startPoint y: 176, endPoint x: 209, endPoint y: 178, distance: 4.0
click at [209, 178] on div at bounding box center [154, 156] width 239 height 195
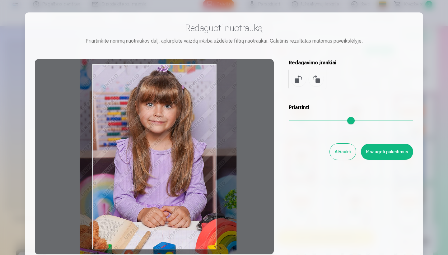
drag, startPoint x: 199, startPoint y: 174, endPoint x: 189, endPoint y: 161, distance: 16.1
click at [189, 161] on div at bounding box center [154, 156] width 239 height 195
type input "****"
click at [388, 153] on button "Išsaugoti pakeitimus" at bounding box center [387, 152] width 52 height 16
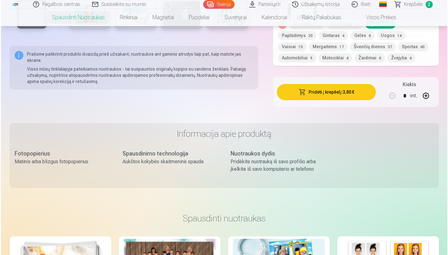
scroll to position [1292, 0]
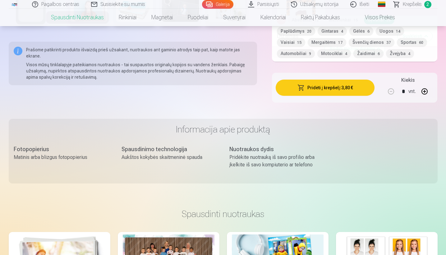
click at [348, 87] on button "Pridėti į krepšelį : 3,80 €" at bounding box center [325, 88] width 99 height 16
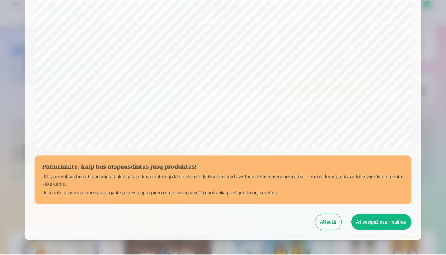
scroll to position [193, 0]
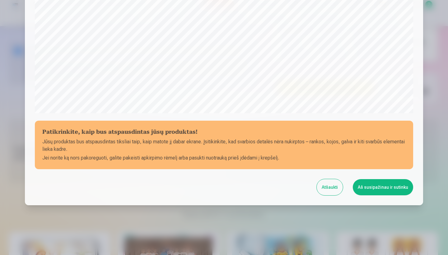
drag, startPoint x: 447, startPoint y: 139, endPoint x: 443, endPoint y: 103, distance: 36.0
click at [443, 103] on div at bounding box center [224, 127] width 448 height 255
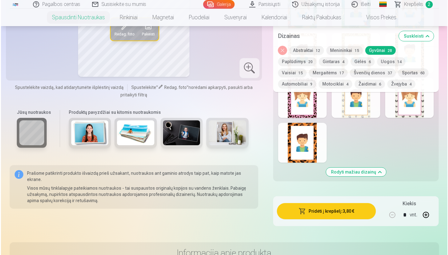
scroll to position [1173, 0]
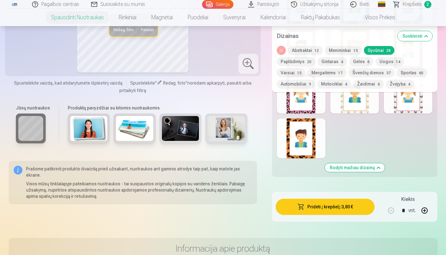
click at [339, 207] on button "Pridėti į krepšelį : 3,80 €" at bounding box center [325, 207] width 99 height 16
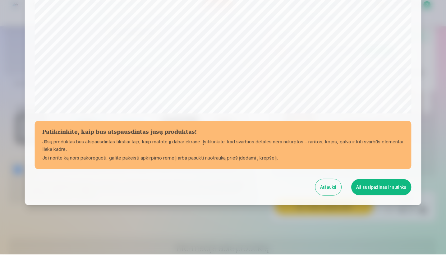
scroll to position [193, 0]
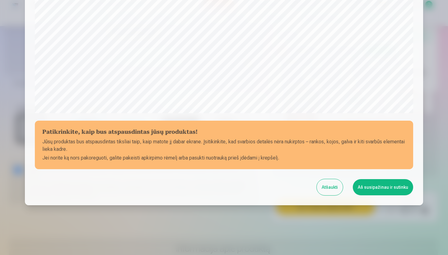
click at [373, 188] on button "Aš susipažinau ir sutinku" at bounding box center [383, 187] width 60 height 16
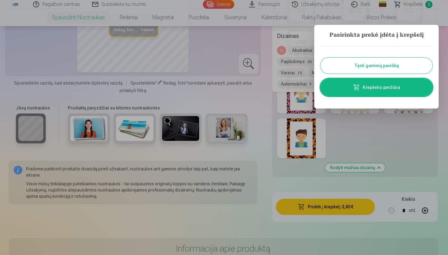
click at [388, 65] on button "Tęsti gaminių paiešką" at bounding box center [376, 66] width 112 height 16
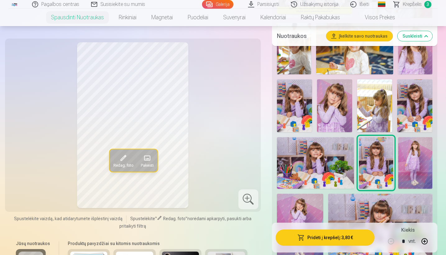
scroll to position [285, 0]
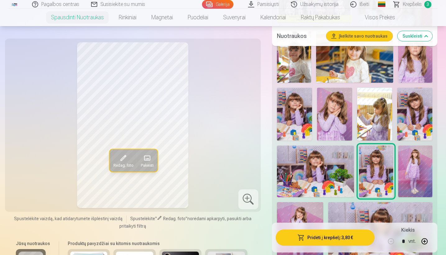
click at [359, 69] on img at bounding box center [354, 56] width 77 height 51
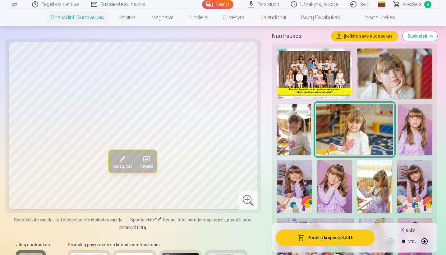
scroll to position [0, 0]
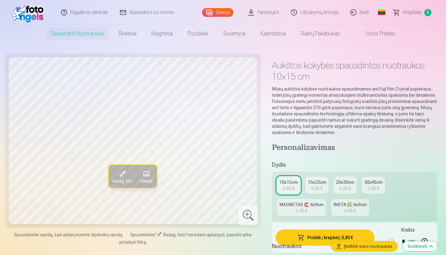
click at [319, 209] on link "MAGNETAS 🧲 6x9cm 3,90 €" at bounding box center [301, 207] width 49 height 17
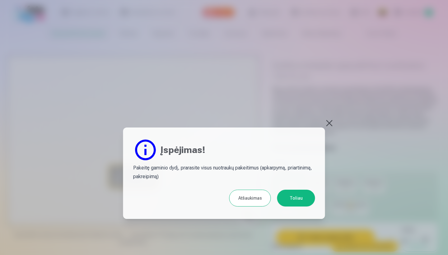
click at [290, 199] on button "Toliau" at bounding box center [296, 198] width 38 height 17
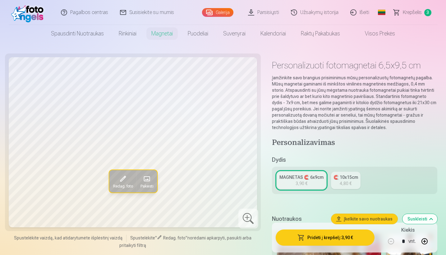
click at [150, 179] on span at bounding box center [146, 179] width 10 height 10
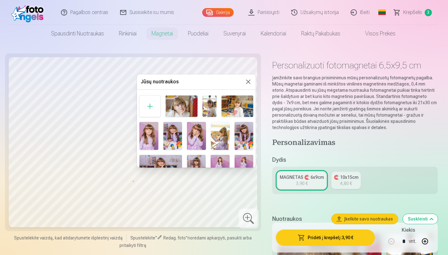
click at [186, 111] on img at bounding box center [181, 105] width 32 height 21
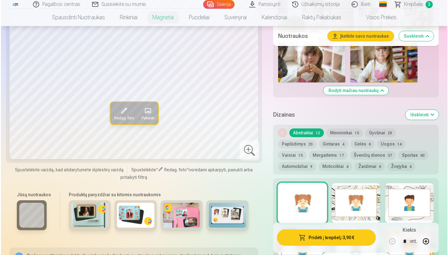
scroll to position [698, 0]
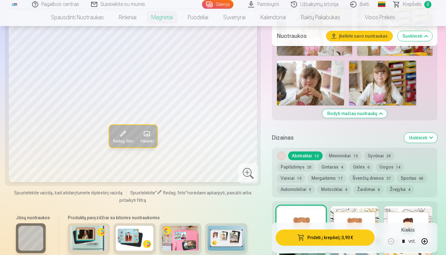
click at [362, 225] on button "Pridėti į krepšelį : 3,90 €" at bounding box center [325, 237] width 99 height 16
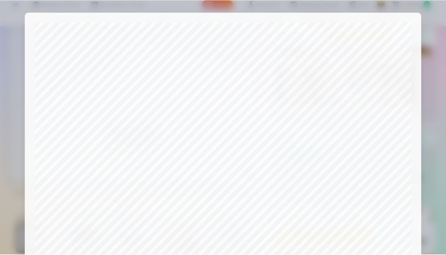
scroll to position [193, 0]
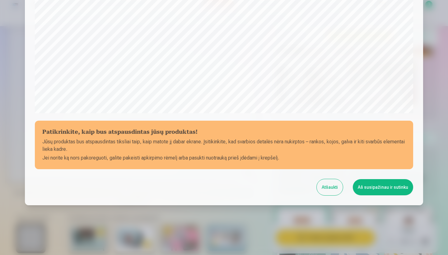
click at [388, 185] on button "Aš susipažinau ir sutinku" at bounding box center [383, 187] width 60 height 16
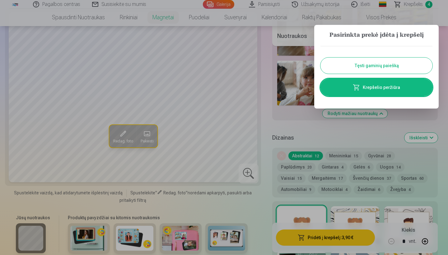
click at [378, 86] on link "Krepšelio peržiūra" at bounding box center [376, 87] width 112 height 17
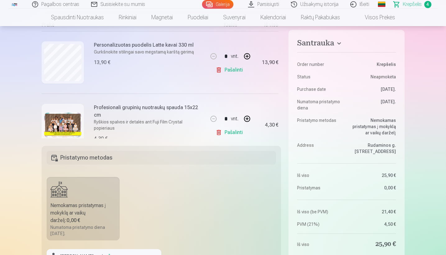
scroll to position [48, 0]
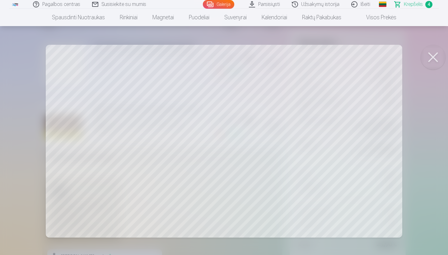
click at [439, 58] on button at bounding box center [432, 57] width 25 height 25
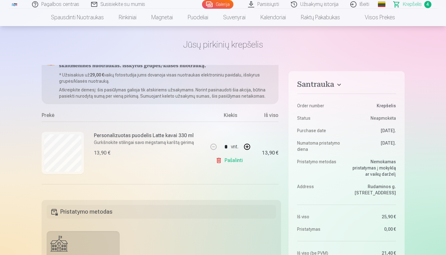
scroll to position [0, 0]
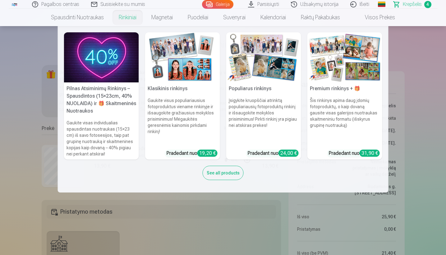
click at [109, 79] on img at bounding box center [101, 57] width 75 height 50
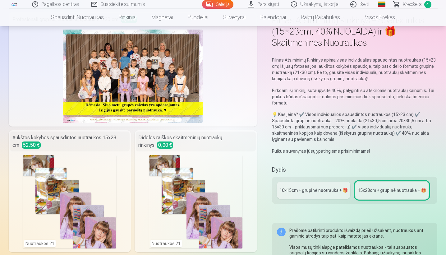
scroll to position [43, 0]
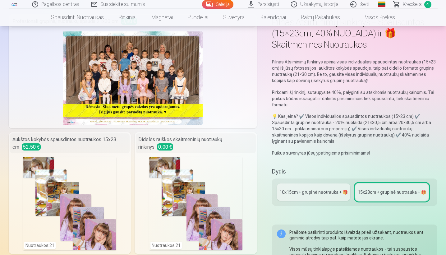
click at [312, 188] on link "10x15сm + grupinė nuotrauka + 🎁" at bounding box center [313, 191] width 73 height 17
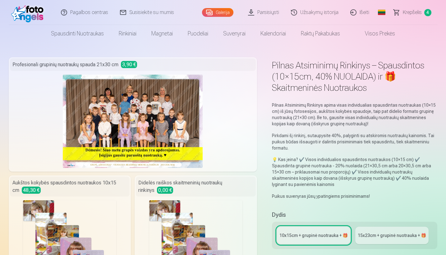
click at [197, 195] on div "Didelės raiškos skaitmeninių nuotraukų rinkinys 0,00 €" at bounding box center [196, 187] width 120 height 20
click at [224, 12] on link "Galerija" at bounding box center [217, 12] width 31 height 9
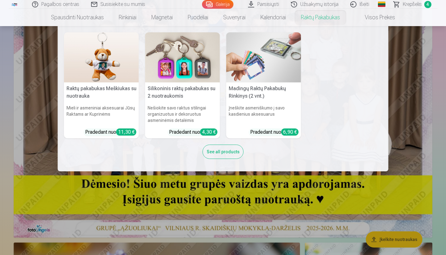
scroll to position [111, 0]
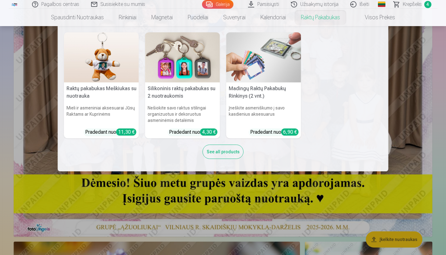
click at [321, 16] on link "Raktų pakabukas" at bounding box center [321, 17] width 54 height 17
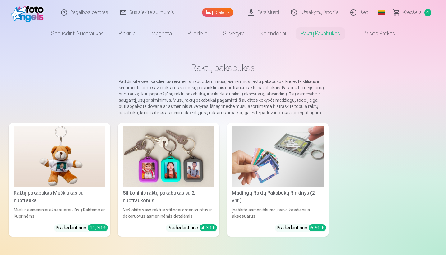
click at [197, 163] on img at bounding box center [169, 156] width 92 height 61
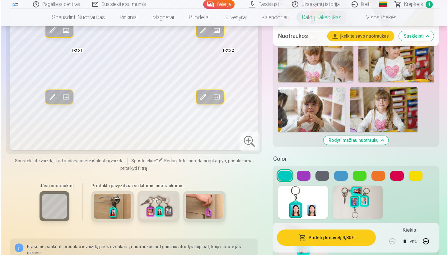
scroll to position [643, 0]
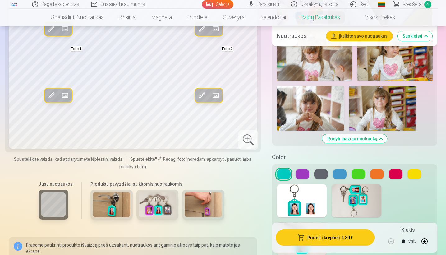
click at [65, 100] on span at bounding box center [65, 95] width 10 height 10
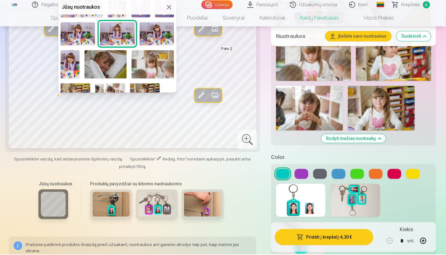
scroll to position [102, 0]
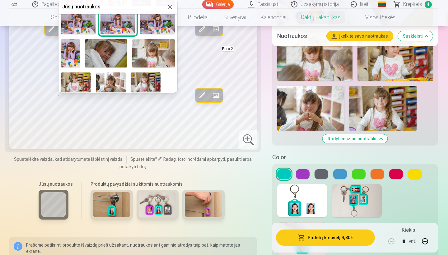
click at [114, 80] on img at bounding box center [111, 82] width 30 height 20
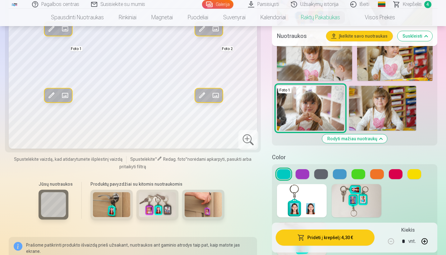
scroll to position [644, 0]
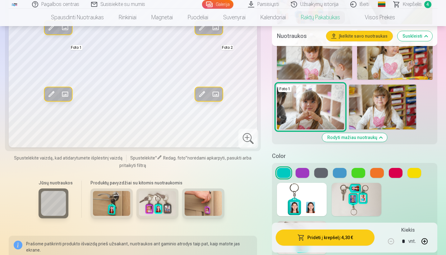
click at [49, 99] on span at bounding box center [51, 94] width 10 height 10
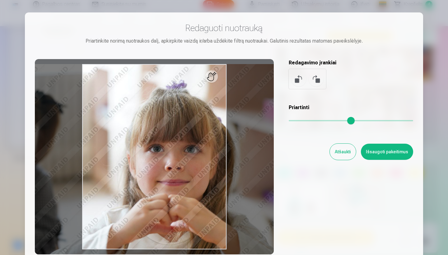
click at [295, 121] on input "range" at bounding box center [351, 120] width 124 height 1
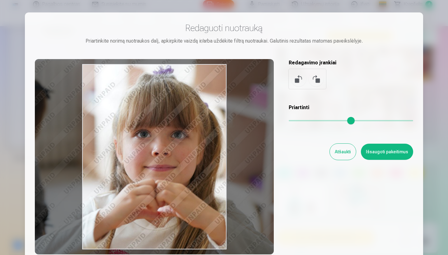
type input "****"
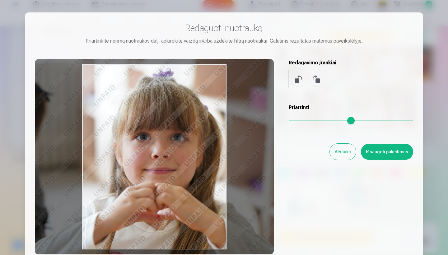
drag, startPoint x: 193, startPoint y: 143, endPoint x: 180, endPoint y: 131, distance: 17.8
click at [180, 131] on div at bounding box center [154, 156] width 239 height 195
click at [395, 151] on button "Išsaugoti pakeitimus" at bounding box center [387, 152] width 52 height 16
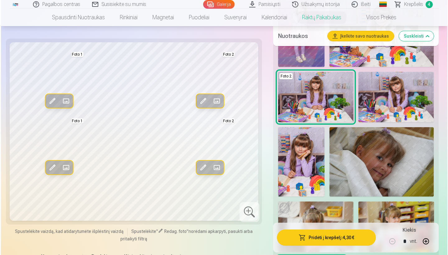
scroll to position [469, 0]
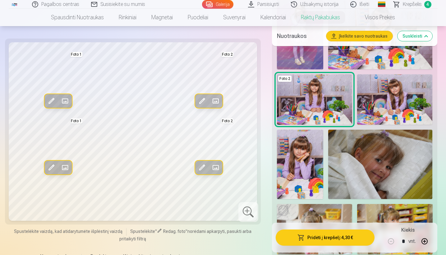
click at [220, 102] on span at bounding box center [216, 101] width 10 height 10
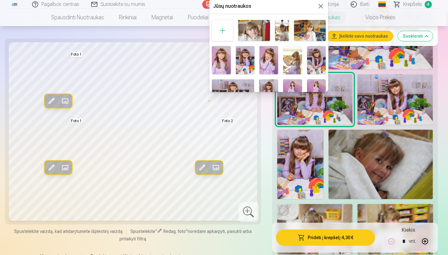
click at [270, 61] on img at bounding box center [268, 60] width 19 height 28
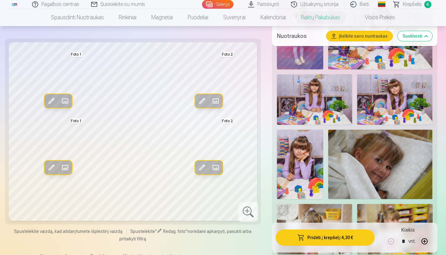
click at [203, 103] on span at bounding box center [202, 101] width 10 height 10
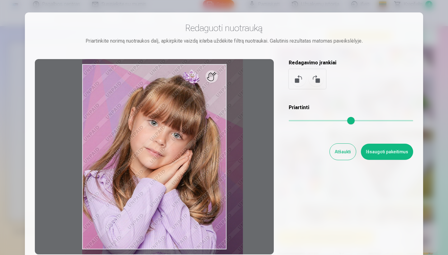
drag, startPoint x: 292, startPoint y: 119, endPoint x: 298, endPoint y: 120, distance: 6.0
click at [298, 120] on input "range" at bounding box center [351, 120] width 124 height 1
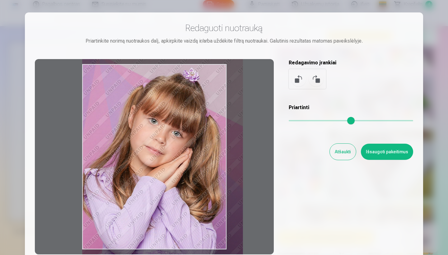
type input "****"
click at [200, 149] on div at bounding box center [154, 156] width 239 height 195
click at [380, 149] on button "Išsaugoti pakeitimus" at bounding box center [387, 152] width 52 height 16
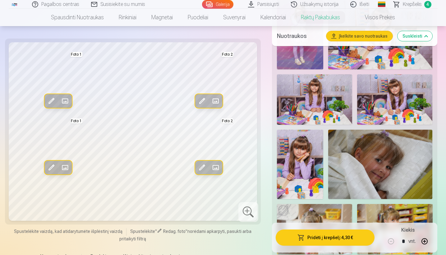
click at [334, 225] on button "Pridėti į krepšelį : 4,30 €" at bounding box center [325, 237] width 99 height 16
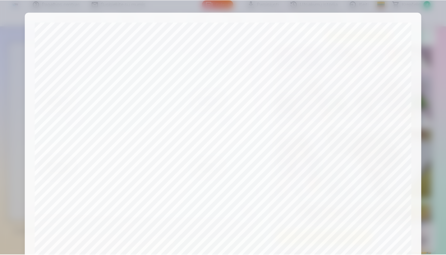
scroll to position [193, 0]
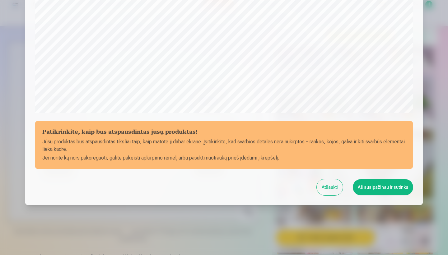
click at [374, 187] on button "Aš susipažinau ir sutinku" at bounding box center [383, 187] width 60 height 16
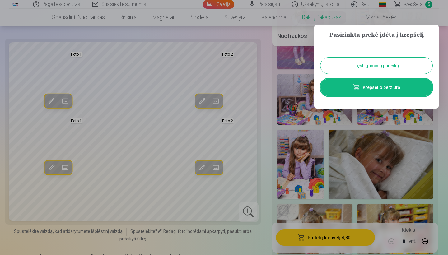
click at [377, 87] on link "Krepšelio peržiūra" at bounding box center [376, 87] width 112 height 17
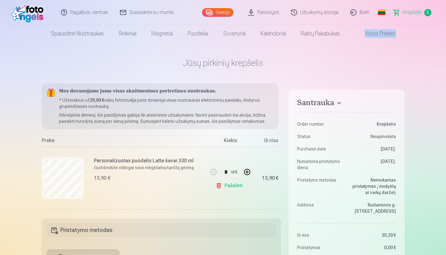
drag, startPoint x: 446, startPoint y: 25, endPoint x: 396, endPoint y: 66, distance: 64.1
click at [446, 40] on html "Pagalbos centras Susisiekite su mumis Galerija Parsisiųsti Užsakymų istorija Iš…" at bounding box center [223, 127] width 446 height 255
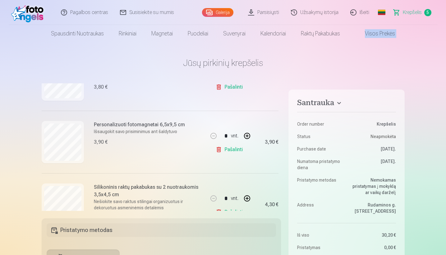
scroll to position [248, 0]
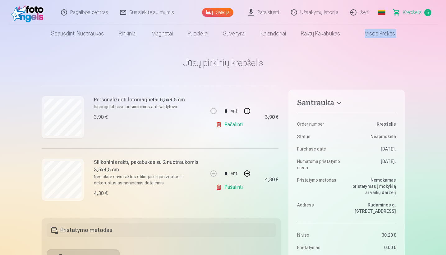
click at [238, 187] on link "Pašalinti" at bounding box center [231, 187] width 30 height 12
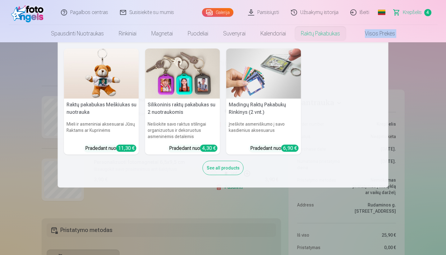
click at [319, 33] on link "Raktų pakabukas" at bounding box center [321, 33] width 54 height 17
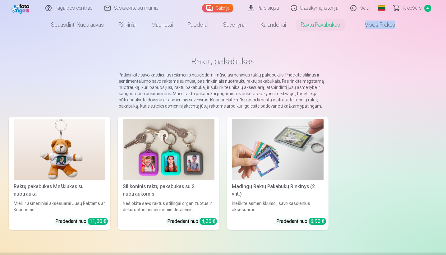
scroll to position [12, 0]
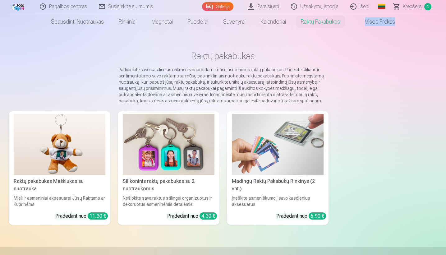
click at [177, 136] on img at bounding box center [169, 144] width 92 height 61
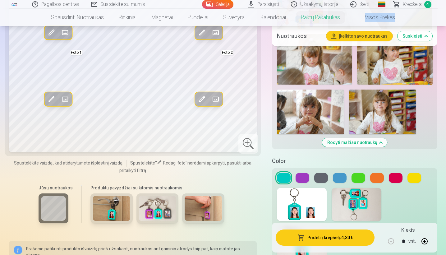
scroll to position [632, 0]
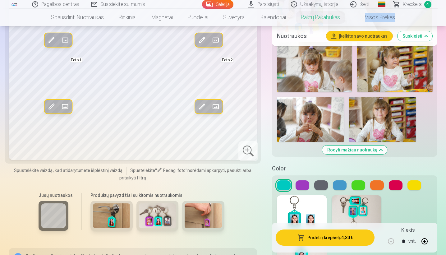
click at [358, 186] on button at bounding box center [359, 185] width 14 height 10
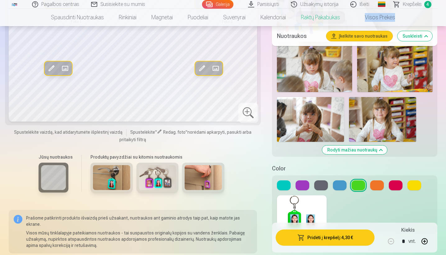
click at [341, 187] on button at bounding box center [340, 185] width 14 height 10
click at [377, 187] on button at bounding box center [377, 185] width 14 height 10
click at [338, 187] on button at bounding box center [340, 185] width 14 height 10
click at [284, 189] on button at bounding box center [284, 185] width 14 height 10
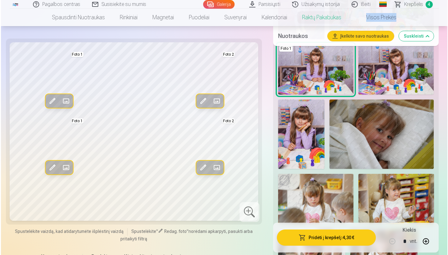
scroll to position [478, 0]
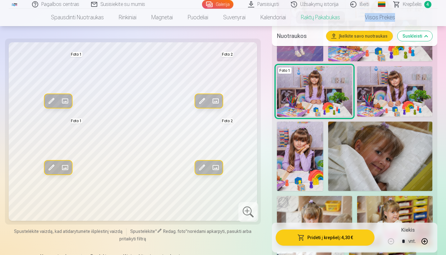
click at [66, 168] on span at bounding box center [65, 168] width 10 height 10
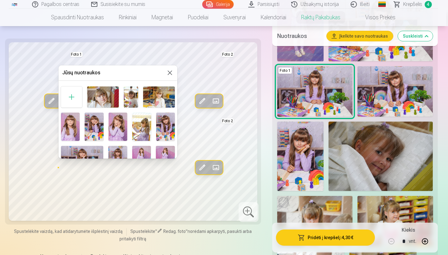
click at [177, 100] on div at bounding box center [224, 127] width 448 height 255
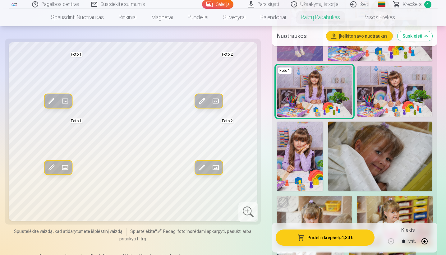
click at [67, 169] on span at bounding box center [65, 168] width 10 height 10
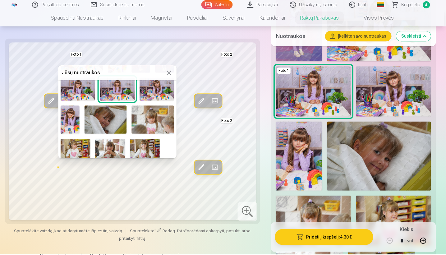
scroll to position [102, 0]
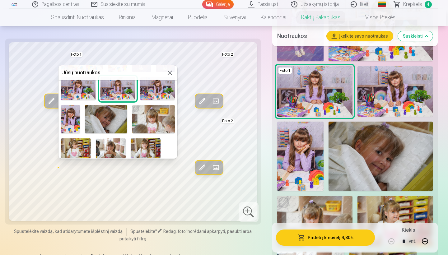
click at [109, 148] on img at bounding box center [111, 148] width 30 height 20
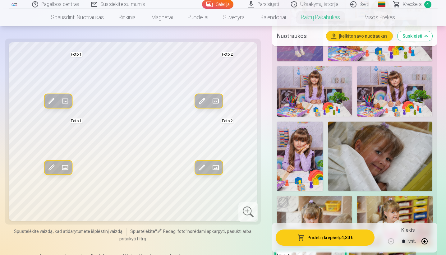
click at [54, 167] on span at bounding box center [51, 168] width 10 height 10
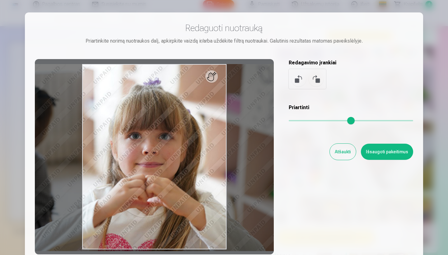
click at [309, 120] on input "range" at bounding box center [351, 120] width 124 height 1
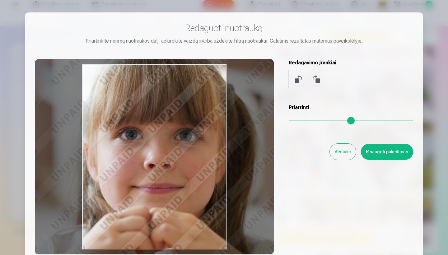
drag, startPoint x: 216, startPoint y: 169, endPoint x: 105, endPoint y: 104, distance: 128.7
click at [105, 104] on div at bounding box center [154, 156] width 239 height 195
click at [295, 120] on input "range" at bounding box center [351, 120] width 124 height 1
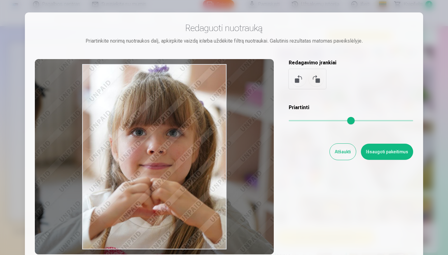
drag, startPoint x: 112, startPoint y: 134, endPoint x: 209, endPoint y: 152, distance: 98.3
click at [206, 151] on div at bounding box center [154, 156] width 239 height 195
click at [300, 121] on input "range" at bounding box center [351, 120] width 124 height 1
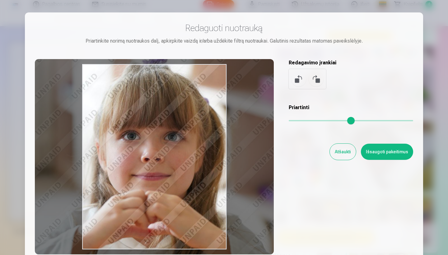
drag, startPoint x: 198, startPoint y: 181, endPoint x: 162, endPoint y: 167, distance: 38.8
click at [162, 167] on div at bounding box center [154, 156] width 239 height 195
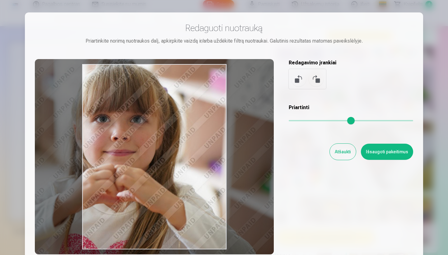
click at [294, 121] on input "range" at bounding box center [351, 120] width 124 height 1
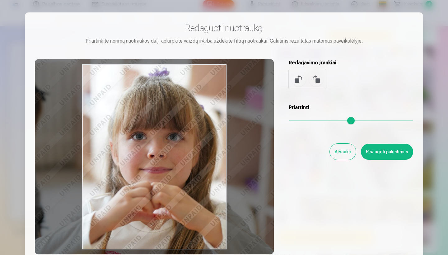
type input "****"
drag, startPoint x: 184, startPoint y: 152, endPoint x: 219, endPoint y: 169, distance: 38.8
click at [219, 169] on div at bounding box center [154, 156] width 239 height 195
click at [386, 150] on button "Išsaugoti pakeitimus" at bounding box center [387, 152] width 52 height 16
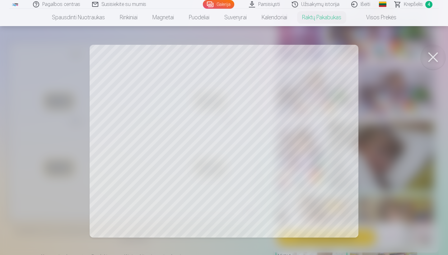
drag, startPoint x: 347, startPoint y: 209, endPoint x: 339, endPoint y: 203, distance: 10.0
click at [339, 203] on div at bounding box center [224, 127] width 448 height 255
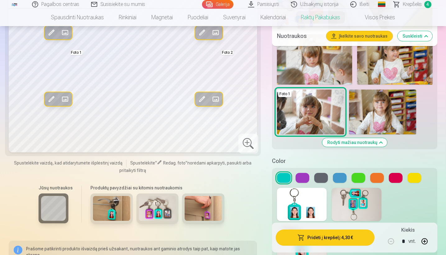
scroll to position [647, 0]
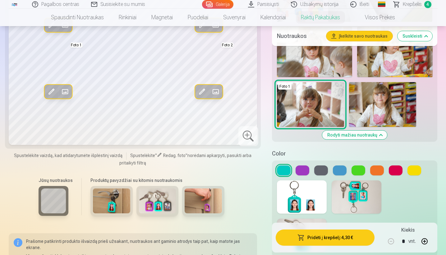
click at [319, 173] on button at bounding box center [321, 170] width 14 height 10
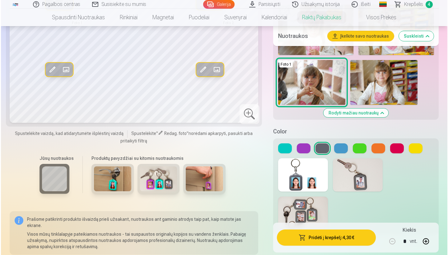
scroll to position [676, 0]
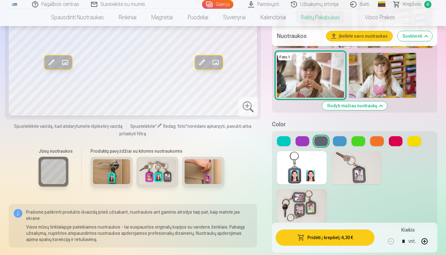
click at [285, 142] on button at bounding box center [284, 141] width 14 height 10
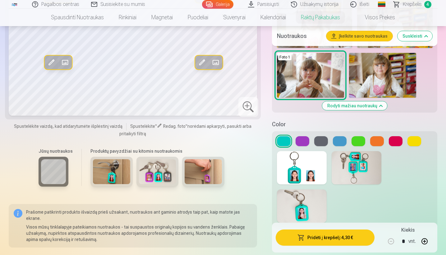
click at [344, 225] on button "Pridėti į krepšelį : 4,30 €" at bounding box center [325, 237] width 99 height 16
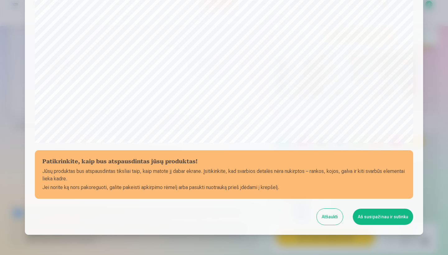
scroll to position [193, 0]
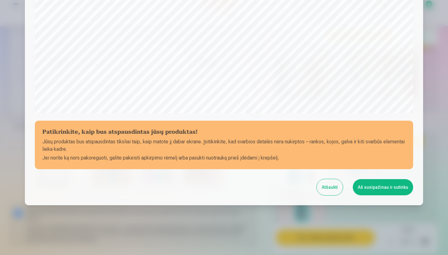
click at [392, 186] on button "Aš susipažinau ir sutinku" at bounding box center [383, 187] width 60 height 16
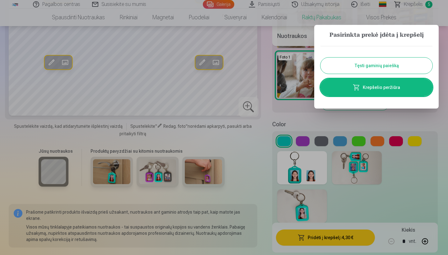
click at [394, 88] on link "Krepšelio peržiūra" at bounding box center [376, 87] width 112 height 17
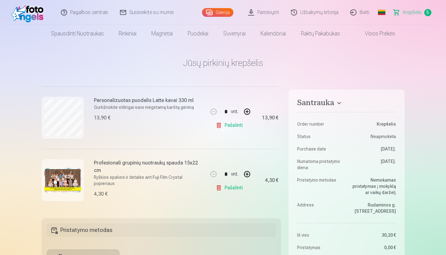
scroll to position [61, 0]
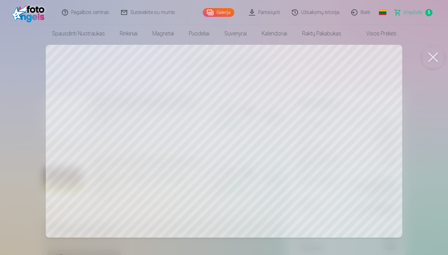
drag, startPoint x: 63, startPoint y: 117, endPoint x: 85, endPoint y: 115, distance: 22.2
click at [65, 117] on div at bounding box center [224, 127] width 448 height 255
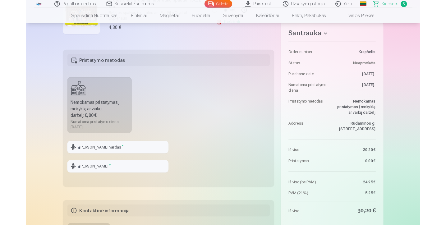
scroll to position [161, 0]
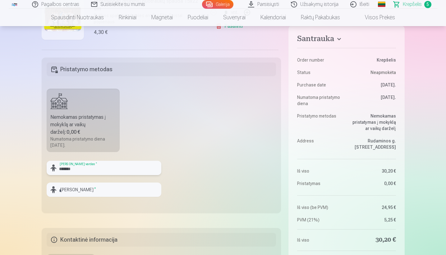
type input "*******"
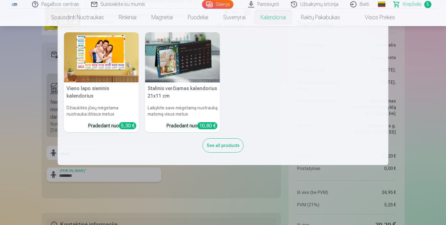
type input "********"
click at [423, 87] on nav "Vieno lapo sieninis [PERSON_NAME] jūsų mėgstama nuotrauka ištisus metus Pradeda…" at bounding box center [223, 95] width 446 height 139
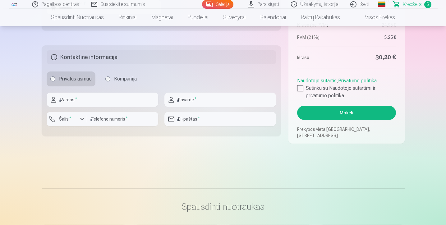
scroll to position [331, 0]
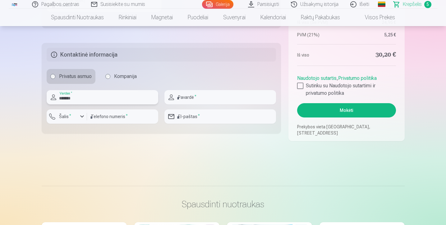
type input "*******"
type input "********"
click at [121, 117] on input "number" at bounding box center [122, 116] width 71 height 14
click at [83, 118] on div "button" at bounding box center [81, 116] width 7 height 7
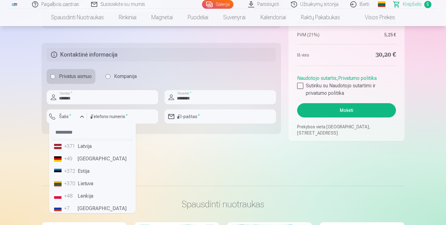
click at [91, 183] on li "+370 Lietuva" at bounding box center [93, 184] width 82 height 12
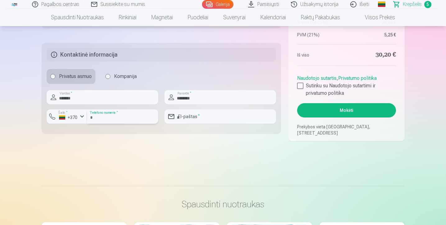
click at [106, 118] on input "number" at bounding box center [122, 116] width 71 height 14
type input "********"
type input "**********"
click at [303, 86] on div at bounding box center [300, 86] width 6 height 6
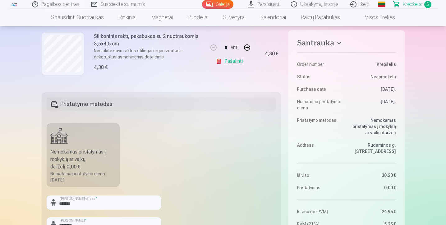
scroll to position [0, 0]
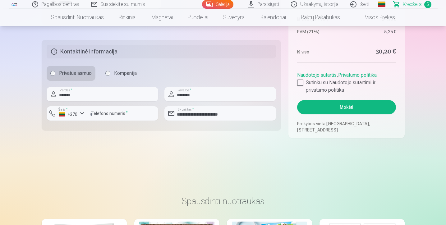
click at [352, 108] on button "Mokėti" at bounding box center [346, 107] width 99 height 14
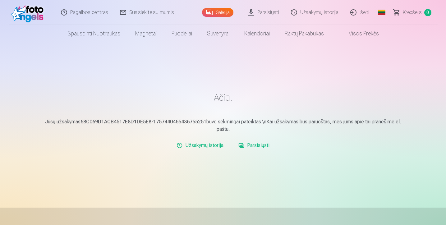
click at [256, 146] on link "Parsisiųsti" at bounding box center [254, 145] width 36 height 12
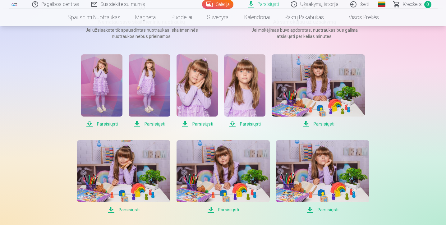
scroll to position [109, 0]
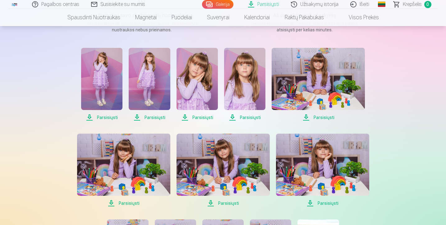
click at [107, 117] on span "Parsisiųsti" at bounding box center [101, 117] width 41 height 7
click at [109, 119] on span "Parsisiųsti" at bounding box center [101, 117] width 41 height 7
click at [90, 117] on span "Parsisiųsti" at bounding box center [101, 117] width 41 height 7
click at [111, 90] on img at bounding box center [101, 79] width 41 height 62
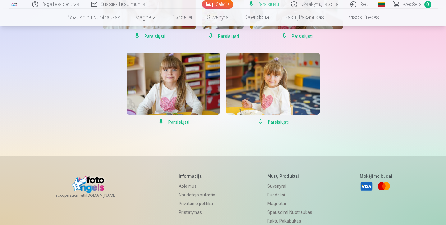
scroll to position [535, 0]
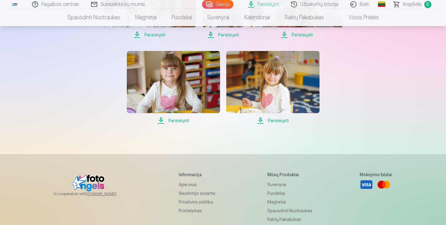
click at [277, 122] on span "Parsisiųsti" at bounding box center [272, 120] width 93 height 7
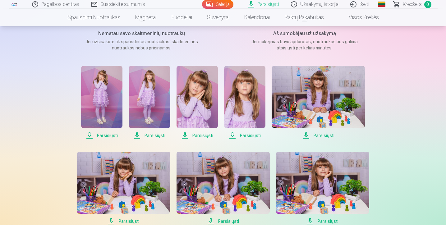
scroll to position [84, 0]
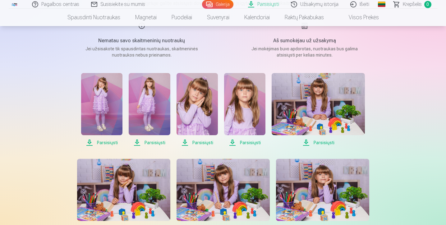
click at [157, 143] on span "Parsisiųsti" at bounding box center [149, 142] width 41 height 7
click at [138, 142] on span "Parsisiųsti" at bounding box center [149, 142] width 41 height 7
click at [146, 119] on img at bounding box center [149, 104] width 41 height 62
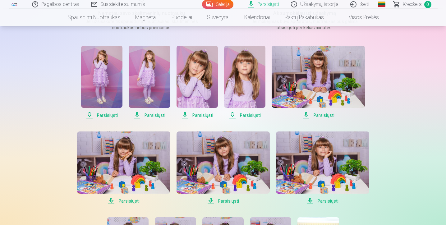
scroll to position [123, 0]
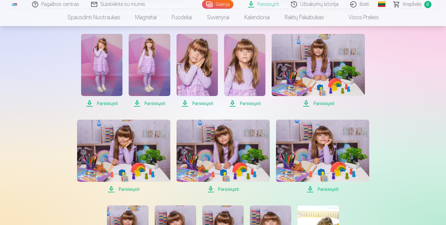
click at [149, 103] on span "Parsisiųsti" at bounding box center [149, 103] width 41 height 7
click at [158, 103] on span "Parsisiųsti" at bounding box center [149, 103] width 41 height 7
click at [271, 5] on link "Parsisiųsti" at bounding box center [264, 4] width 43 height 9
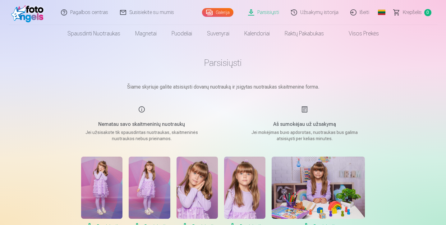
click at [265, 13] on link "Parsisiųsti" at bounding box center [264, 12] width 43 height 25
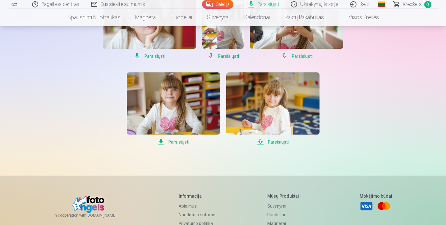
scroll to position [514, 0]
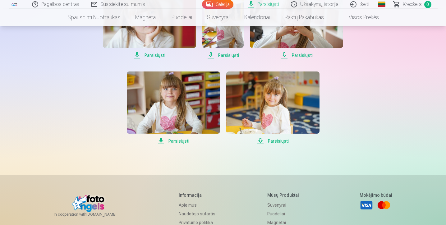
click at [261, 142] on span "Parsisiųsti" at bounding box center [272, 140] width 93 height 7
click at [281, 142] on span "Parsisiųsti" at bounding box center [272, 140] width 93 height 7
click at [183, 142] on span "Parsisiųsti" at bounding box center [173, 140] width 93 height 7
click at [278, 142] on span "Parsisiųsti" at bounding box center [272, 140] width 93 height 7
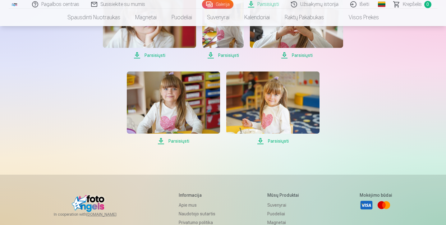
click at [183, 141] on span "Parsisiųsti" at bounding box center [173, 140] width 93 height 7
click at [303, 55] on span "Parsisiųsti" at bounding box center [296, 55] width 93 height 7
click at [284, 54] on span "Parsisiųsti" at bounding box center [296, 55] width 93 height 7
click at [298, 56] on span "Parsisiųsti" at bounding box center [296, 55] width 93 height 7
click at [233, 56] on span "Parsisiųsti" at bounding box center [222, 55] width 41 height 7
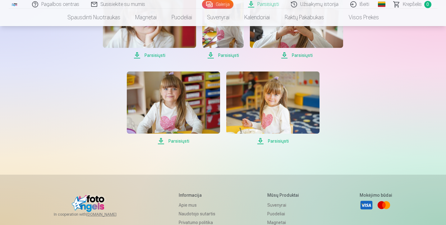
click at [228, 55] on span "Parsisiųsti" at bounding box center [222, 55] width 41 height 7
click at [160, 55] on span "Parsisiųsti" at bounding box center [149, 55] width 93 height 7
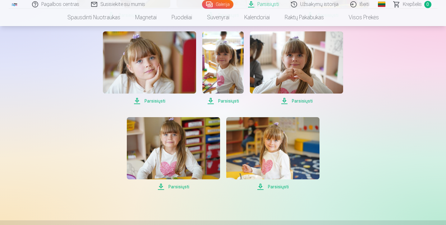
scroll to position [427, 0]
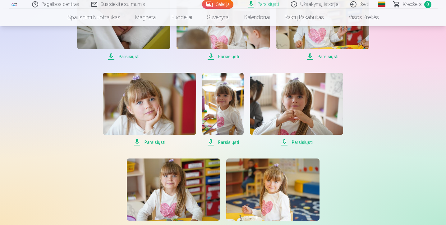
click at [155, 143] on span "Parsisiųsti" at bounding box center [149, 142] width 93 height 7
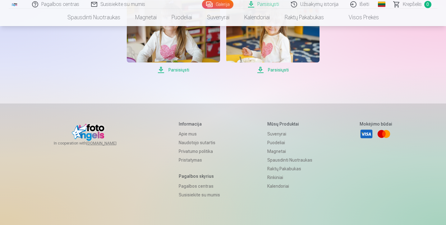
scroll to position [575, 0]
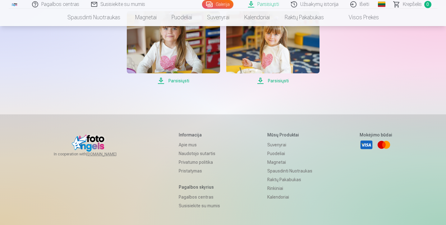
click at [272, 51] on img at bounding box center [272, 42] width 93 height 62
click at [271, 5] on link "Parsisiųsti" at bounding box center [264, 4] width 43 height 9
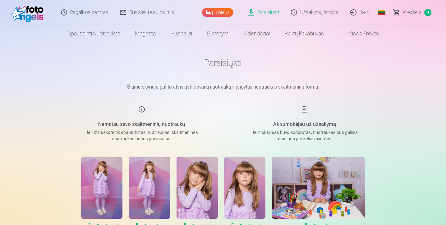
click at [159, 175] on img at bounding box center [149, 188] width 41 height 62
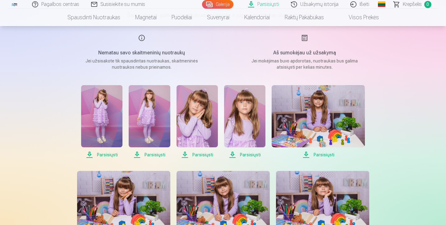
scroll to position [72, 0]
click at [158, 155] on span "Parsisiųsti" at bounding box center [149, 154] width 41 height 7
click at [198, 155] on span "Parsisiųsti" at bounding box center [197, 154] width 41 height 7
click at [241, 154] on span "Parsisiųsti" at bounding box center [244, 154] width 41 height 7
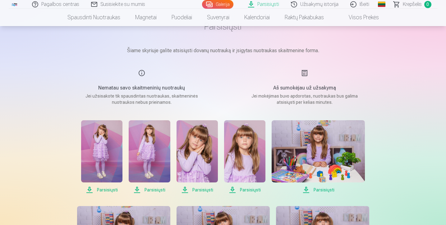
scroll to position [155, 0]
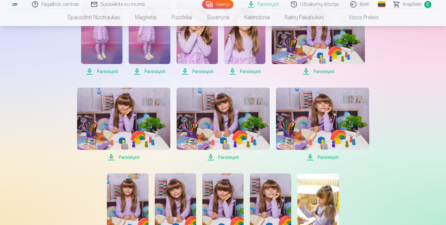
click at [303, 136] on img at bounding box center [322, 119] width 93 height 62
click at [322, 159] on span "Parsisiųsti" at bounding box center [322, 157] width 93 height 7
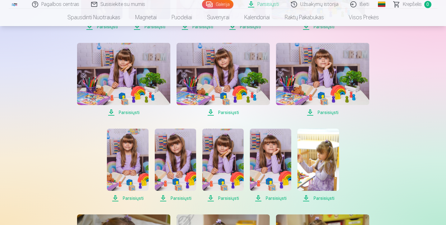
scroll to position [318, 0]
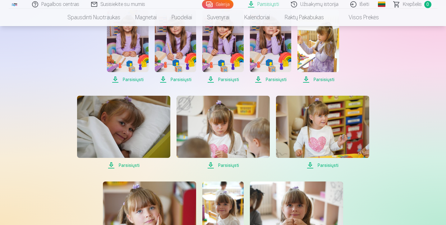
click at [129, 166] on span "Parsisiųsti" at bounding box center [123, 165] width 93 height 7
click at [233, 166] on span "Parsisiųsti" at bounding box center [223, 165] width 93 height 7
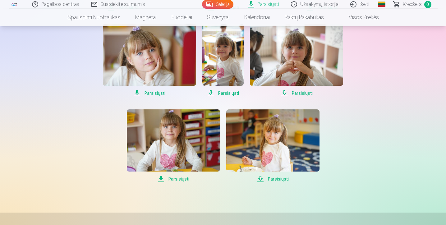
scroll to position [488, 0]
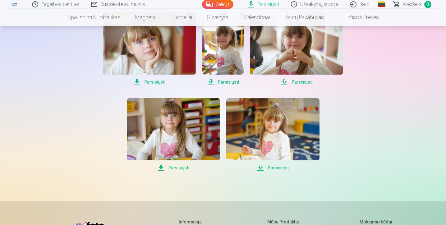
click at [180, 168] on span "Parsisiųsti" at bounding box center [173, 167] width 93 height 7
click at [264, 4] on link "Parsisiųsti" at bounding box center [264, 4] width 43 height 9
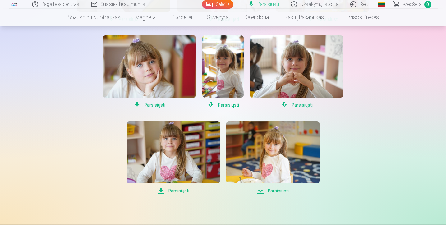
scroll to position [592, 0]
